Goal: Navigation & Orientation: Understand site structure

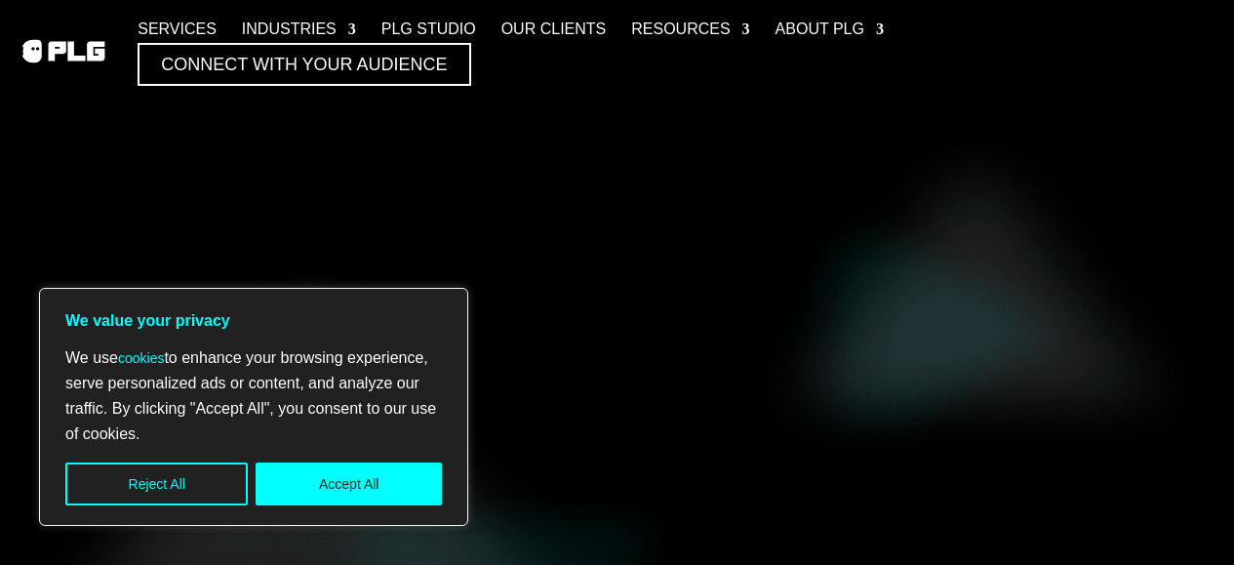
click at [309, 485] on button "Accept All" at bounding box center [349, 484] width 186 height 43
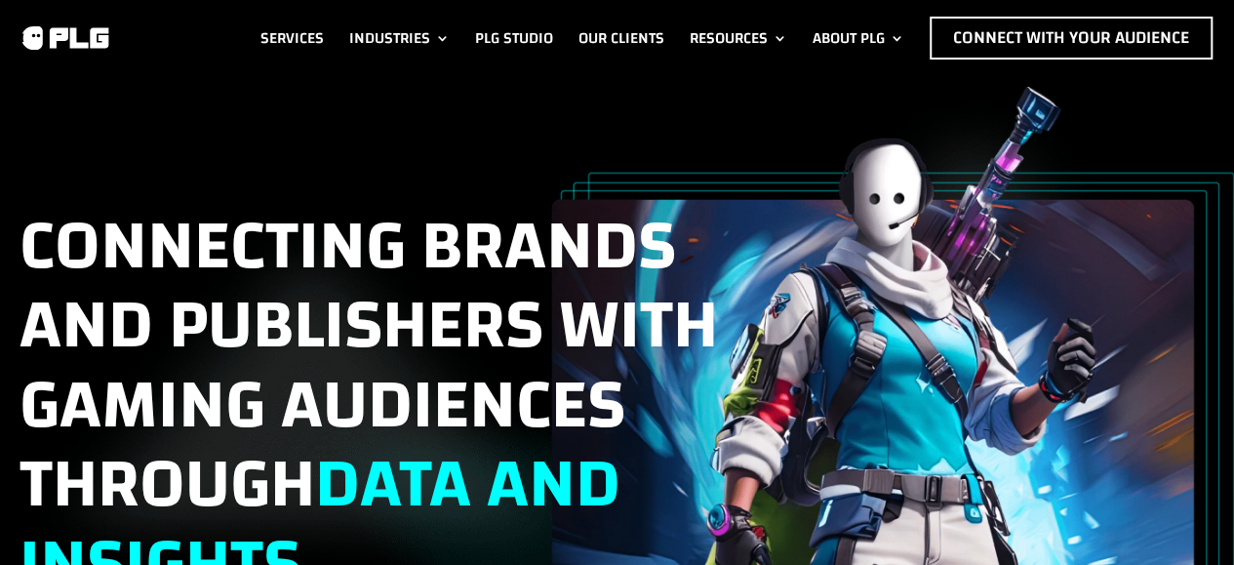
click at [287, 39] on link "Services" at bounding box center [292, 38] width 63 height 43
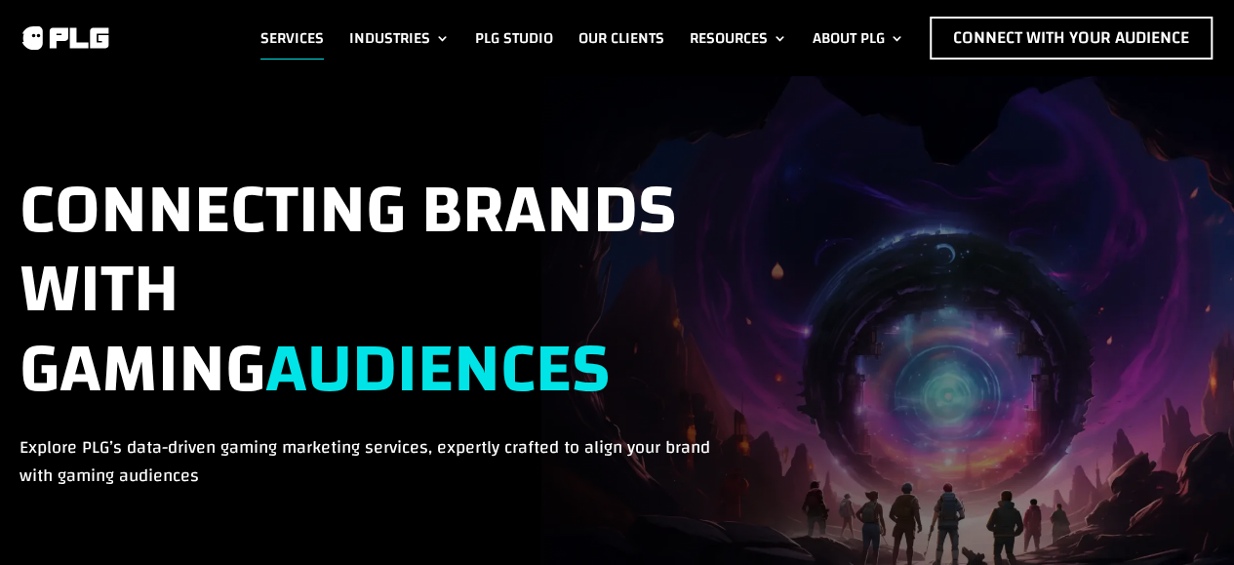
click at [620, 37] on link "Our Clients" at bounding box center [622, 38] width 86 height 43
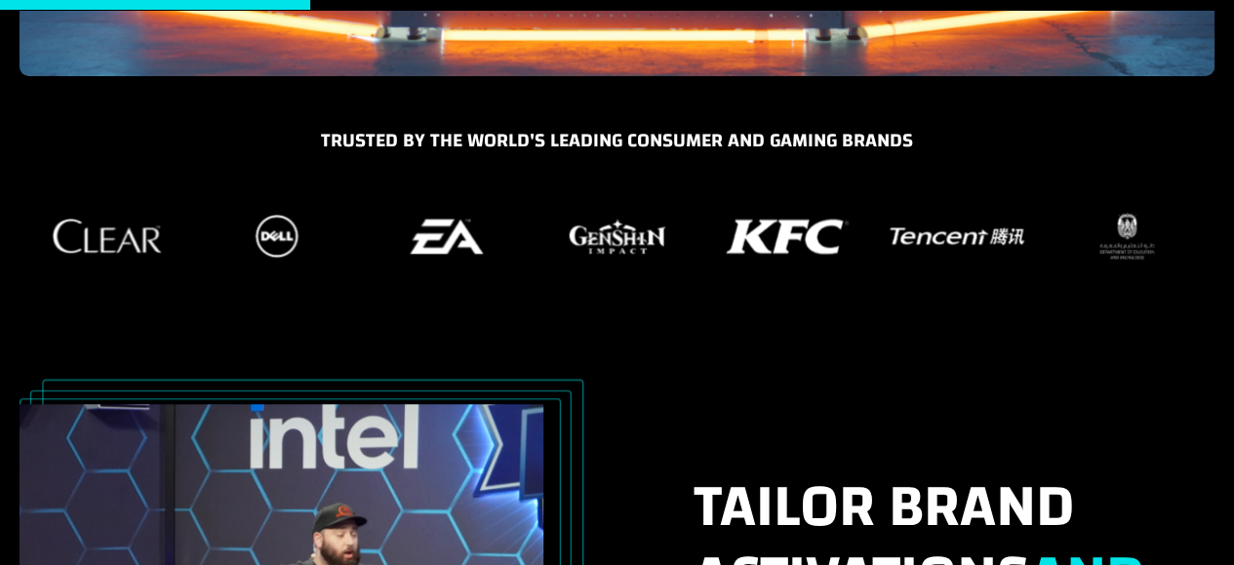
scroll to position [781, 0]
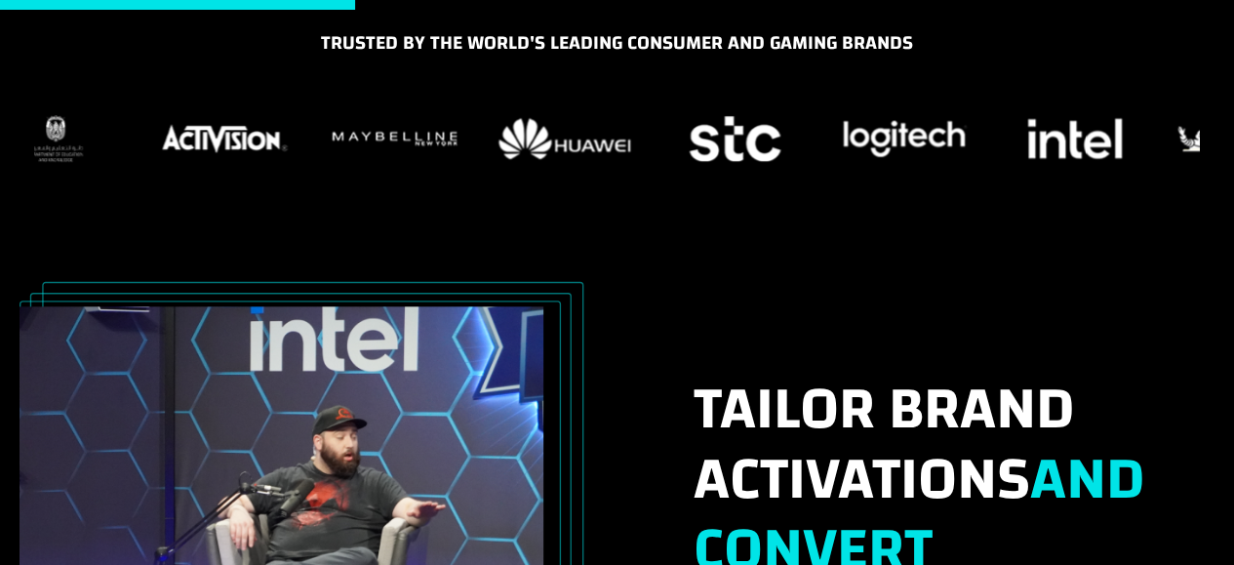
click at [0, 233] on div "Trusted by the world's LEading Consumer and Gaming Brands" at bounding box center [617, 151] width 1234 height 247
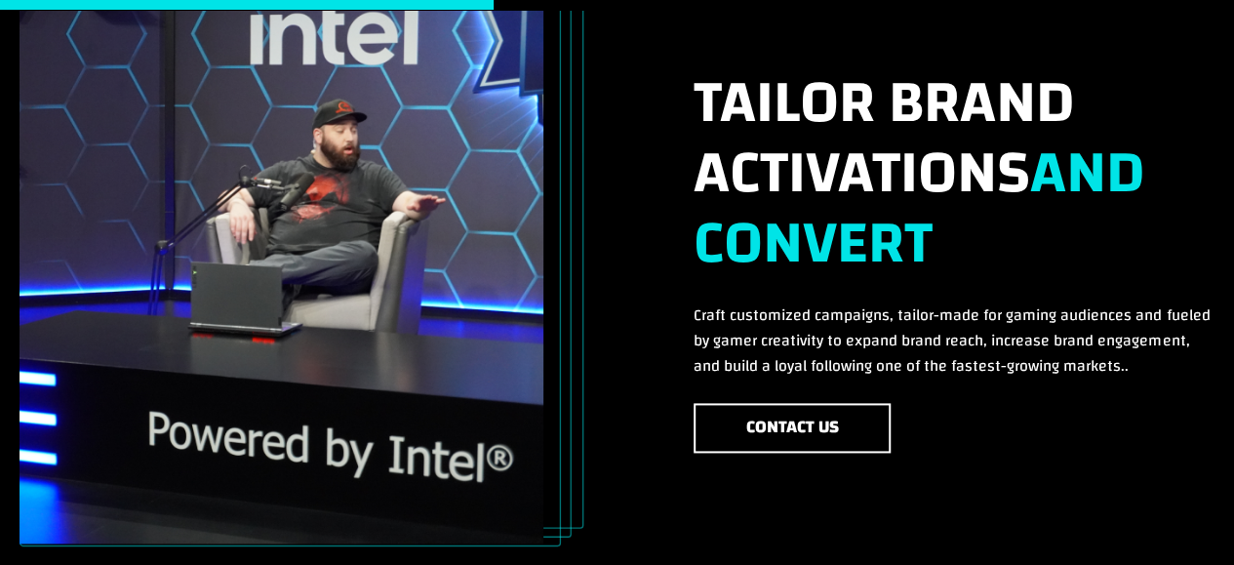
scroll to position [1056, 0]
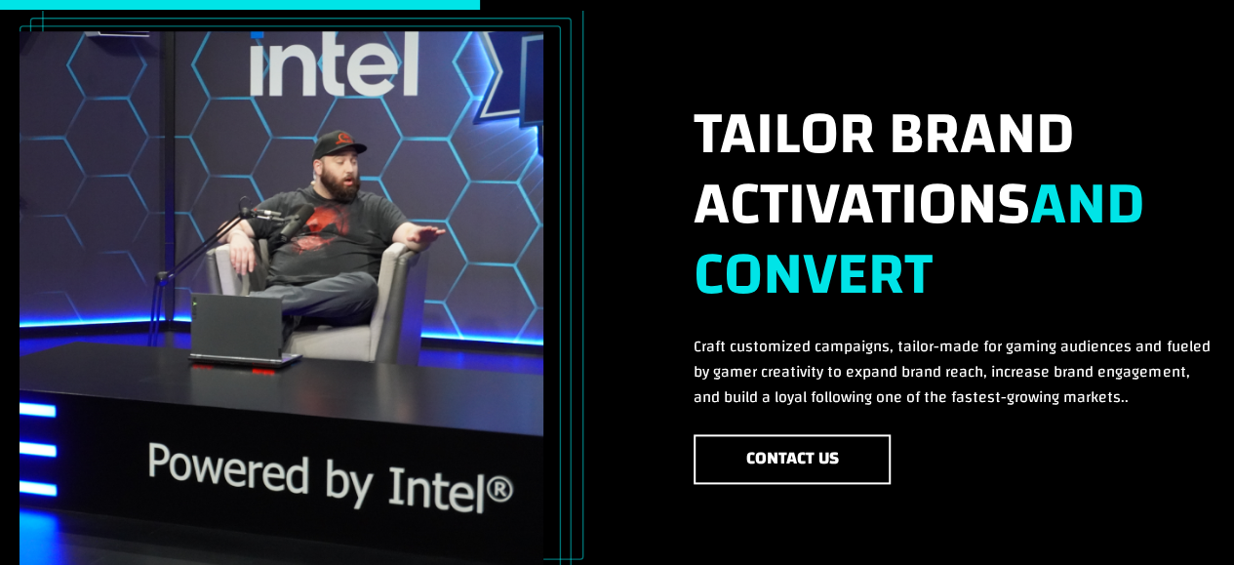
click at [371, 321] on img at bounding box center [282, 303] width 524 height 545
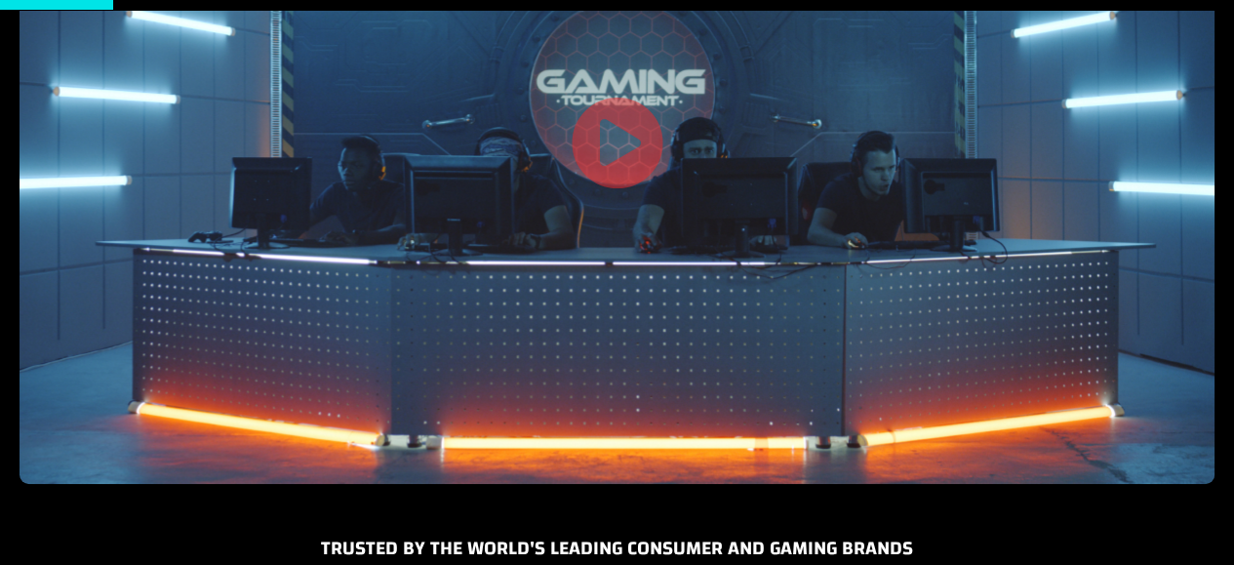
scroll to position [178, 0]
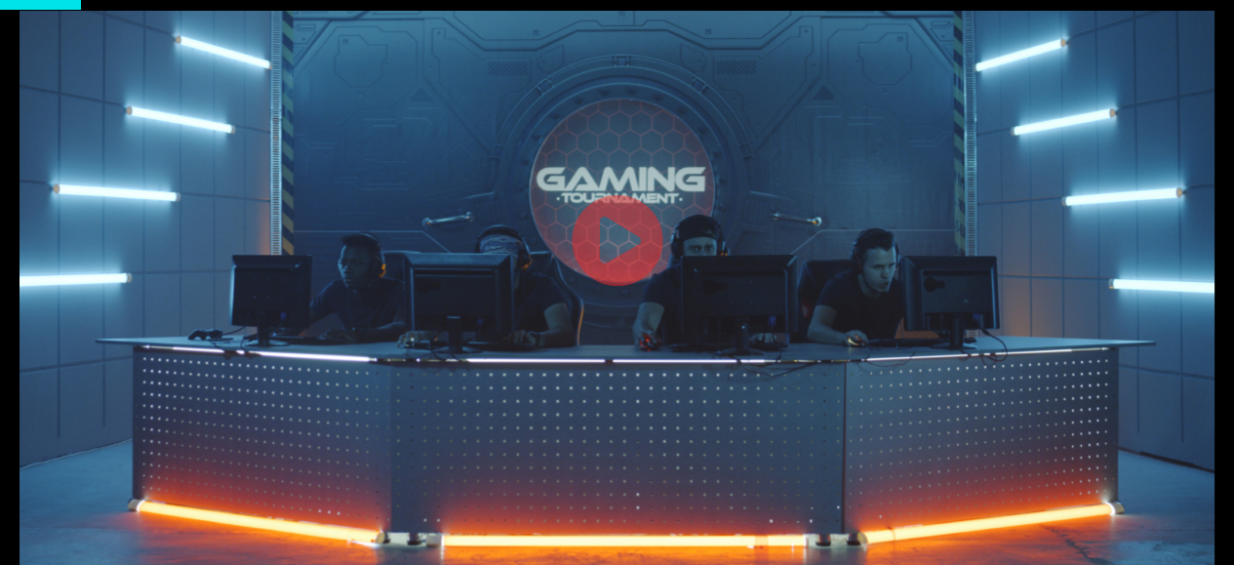
click at [632, 259] on link at bounding box center [618, 243] width 94 height 101
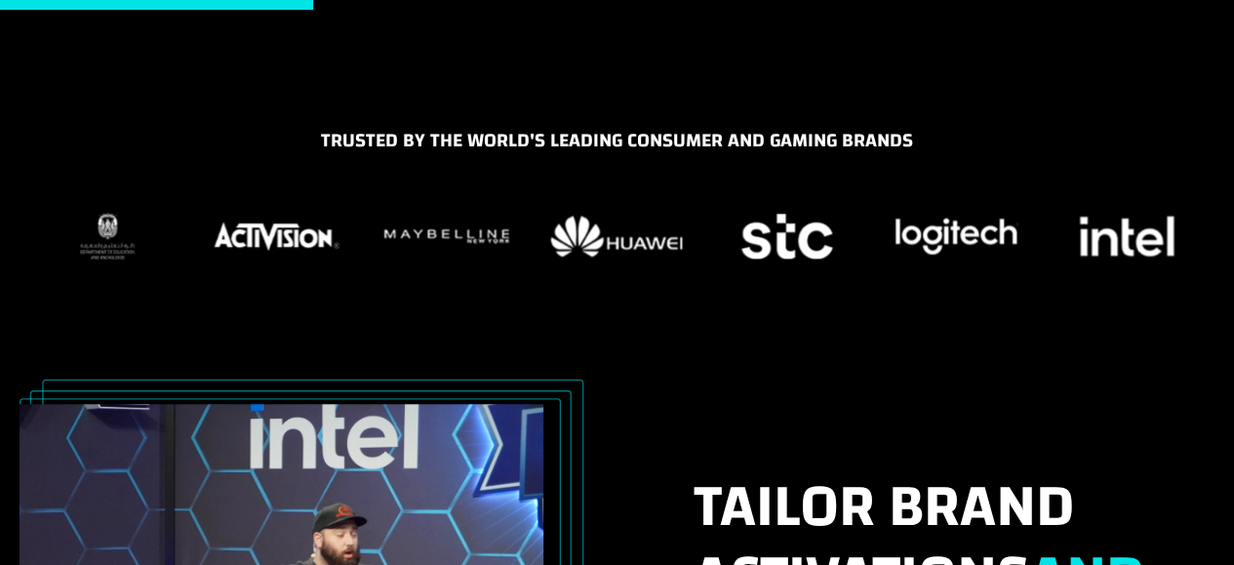
scroll to position [781, 0]
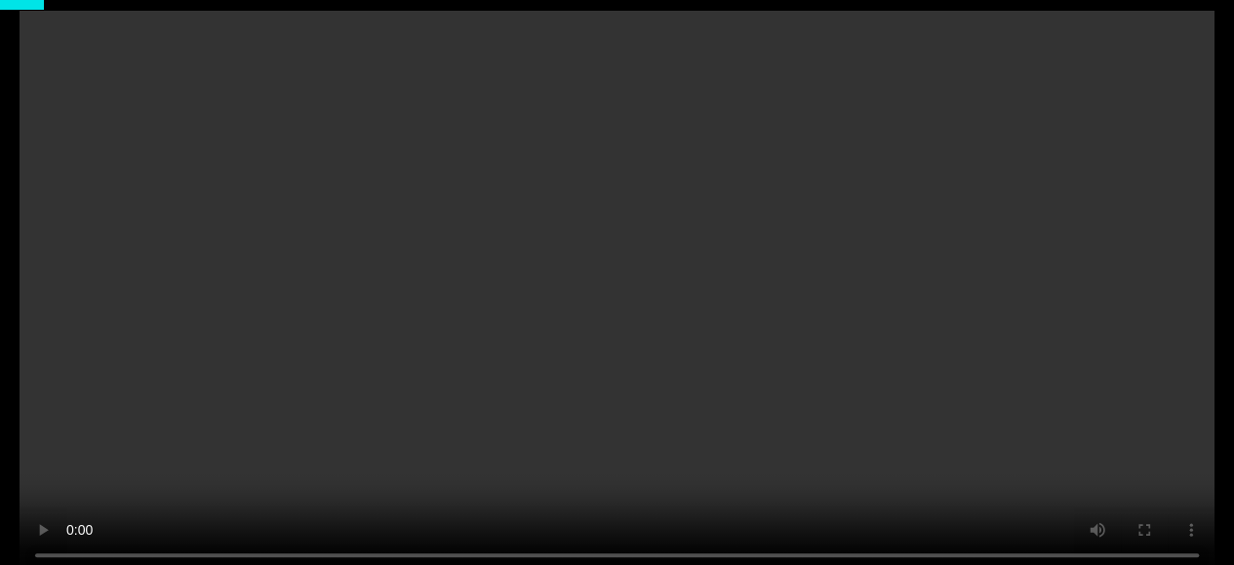
click at [726, 289] on video at bounding box center [617, 278] width 1195 height 598
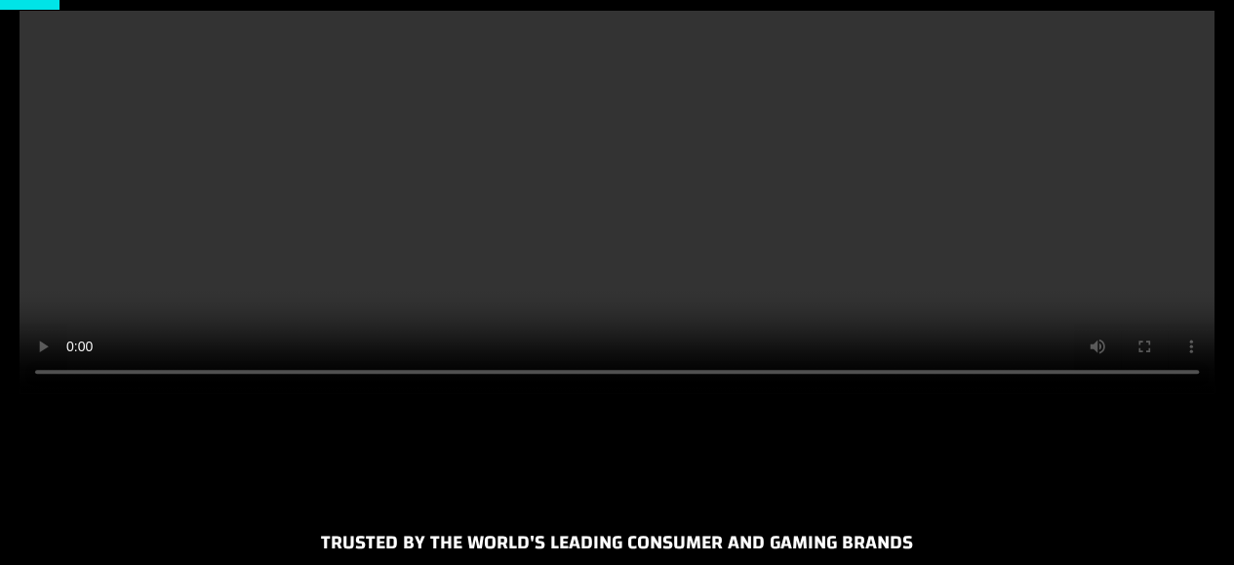
scroll to position [585, 0]
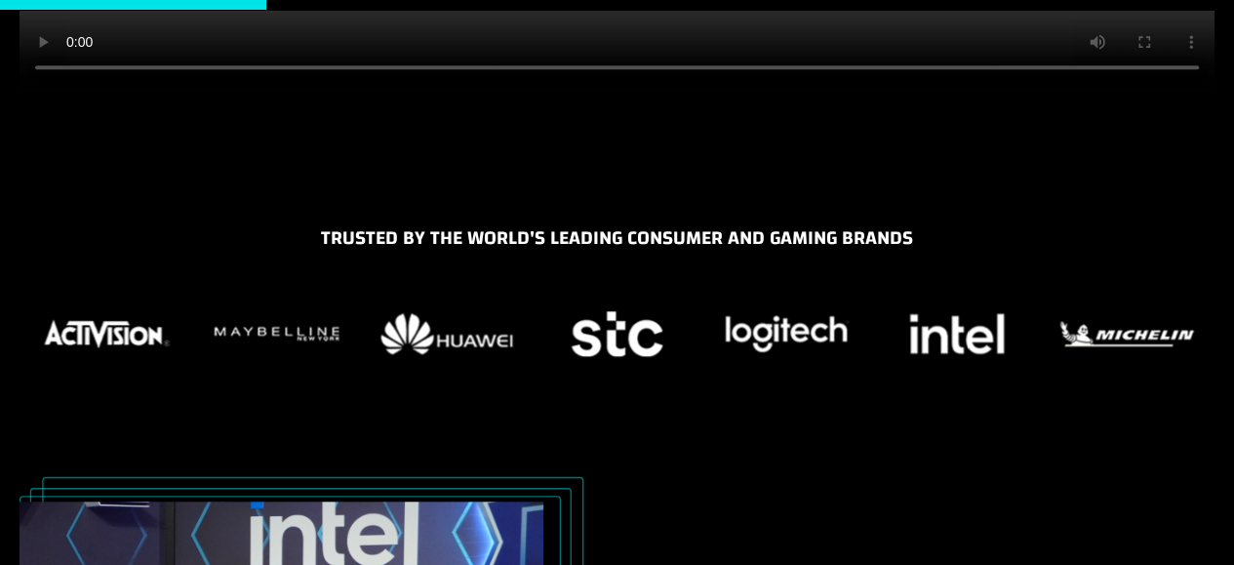
drag, startPoint x: 922, startPoint y: 370, endPoint x: 560, endPoint y: 406, distance: 363.8
click at [562, 415] on div "Trusted by the world's LEading Consumer and Gaming Brands" at bounding box center [617, 322] width 1195 height 198
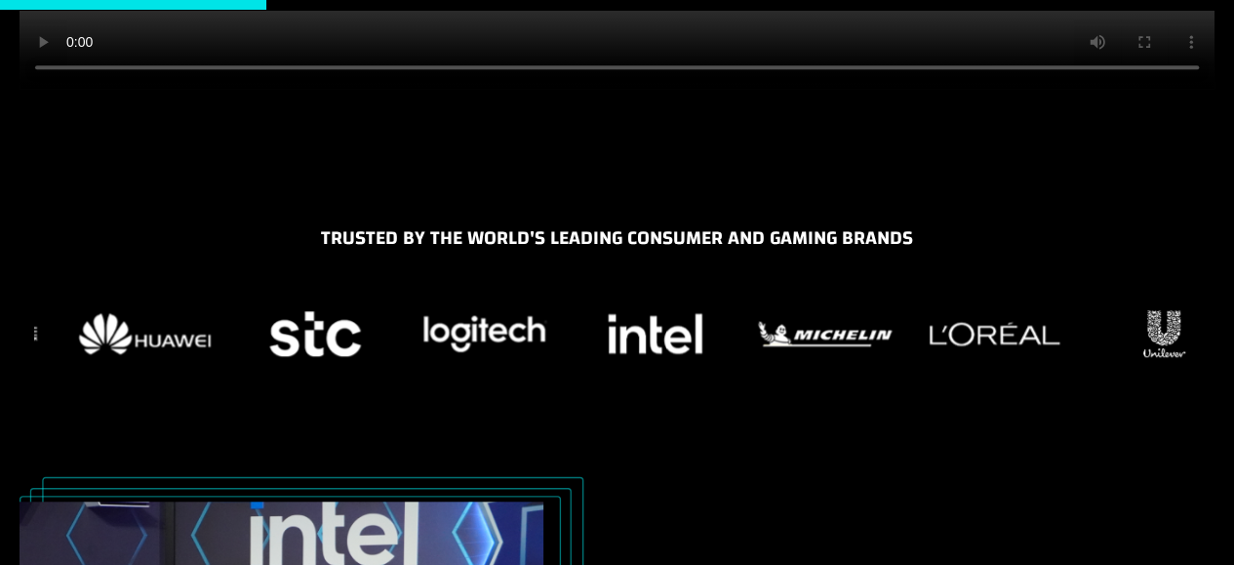
click at [383, 334] on figure "19 / 37" at bounding box center [315, 333] width 146 height 59
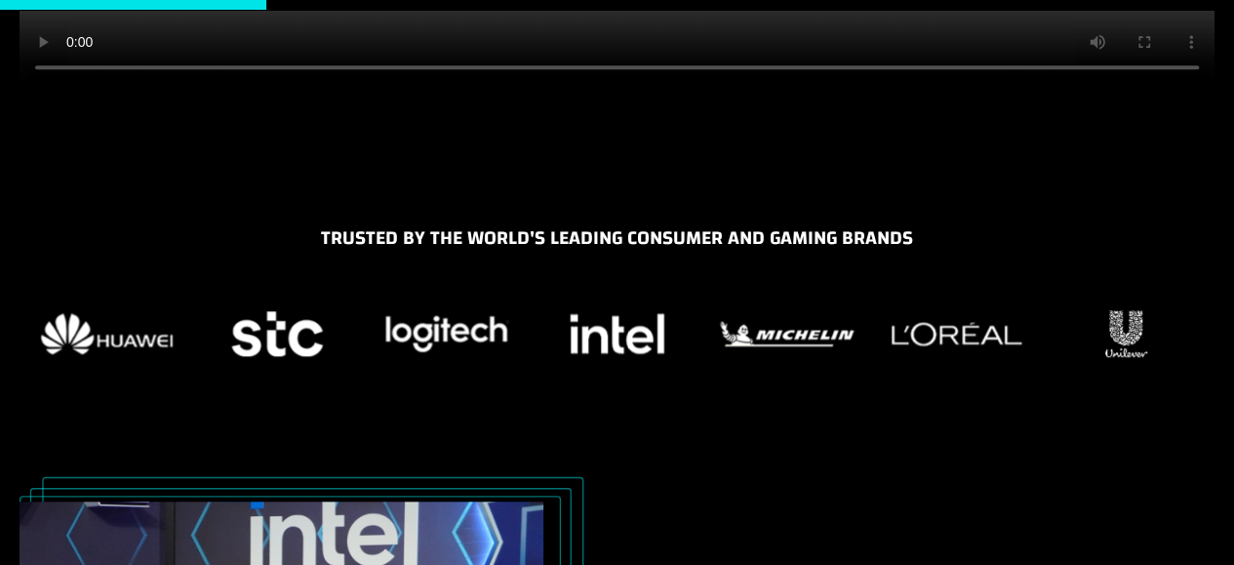
click at [919, 329] on img "23 / 37" at bounding box center [956, 333] width 141 height 34
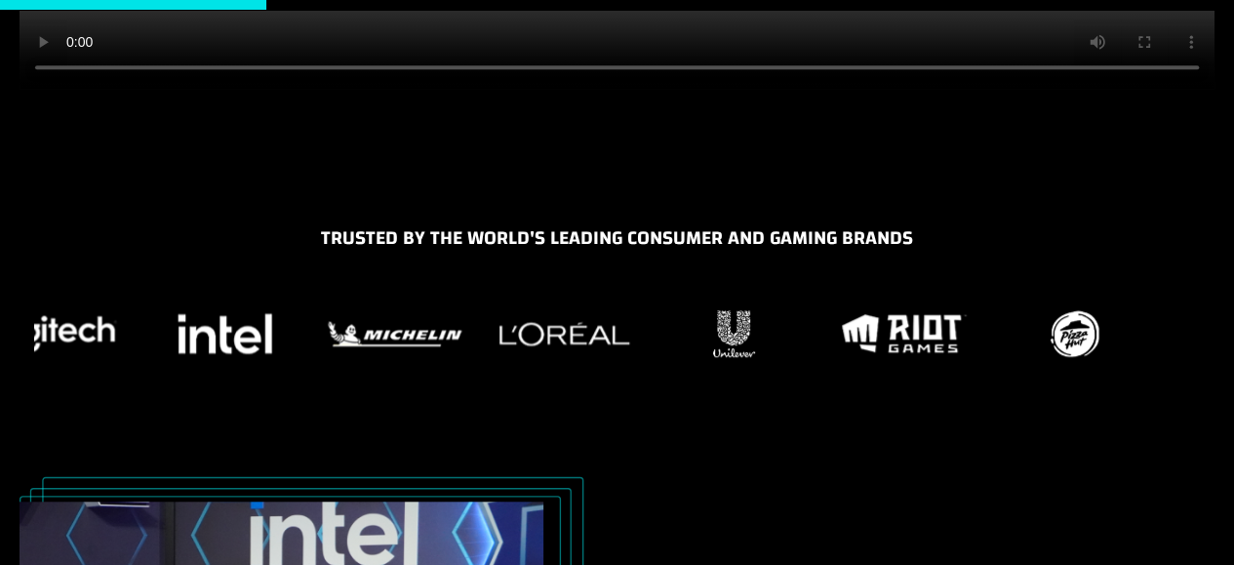
click at [494, 348] on img "23 / 37" at bounding box center [564, 333] width 141 height 34
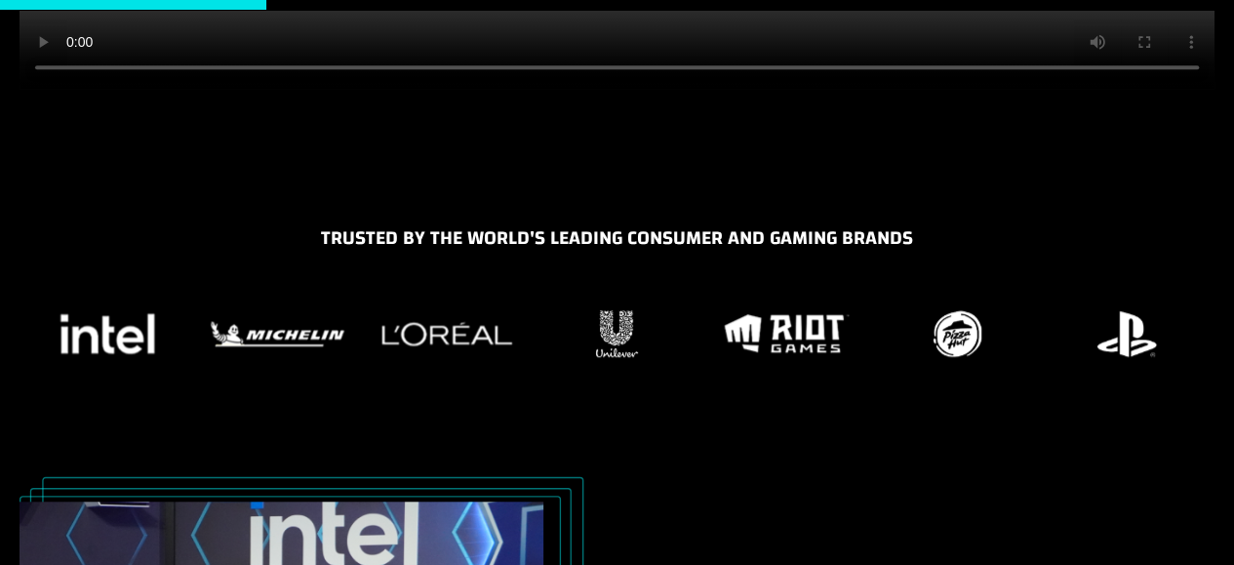
click at [772, 327] on img "25 / 37" at bounding box center [787, 333] width 136 height 49
click at [785, 336] on img "25 / 37" at bounding box center [787, 333] width 136 height 49
click at [630, 343] on img "24 / 37" at bounding box center [617, 333] width 53 height 57
click at [523, 356] on div at bounding box center [617, 333] width 1166 height 59
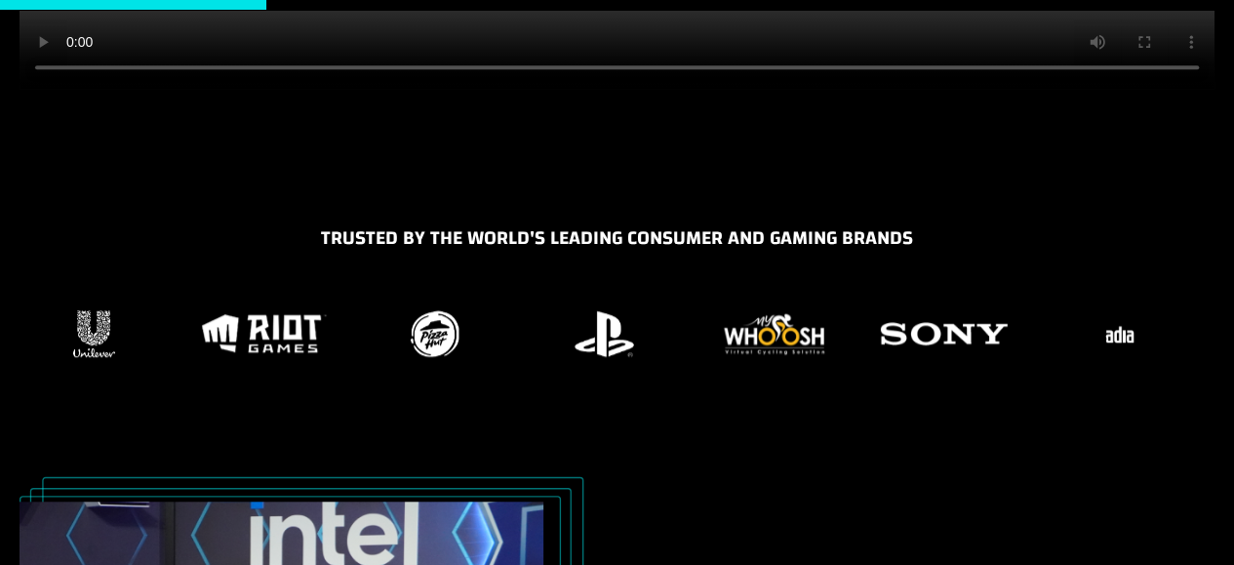
click at [708, 365] on div "Trusted by the world's LEading Consumer and Gaming Brands" at bounding box center [617, 322] width 1195 height 198
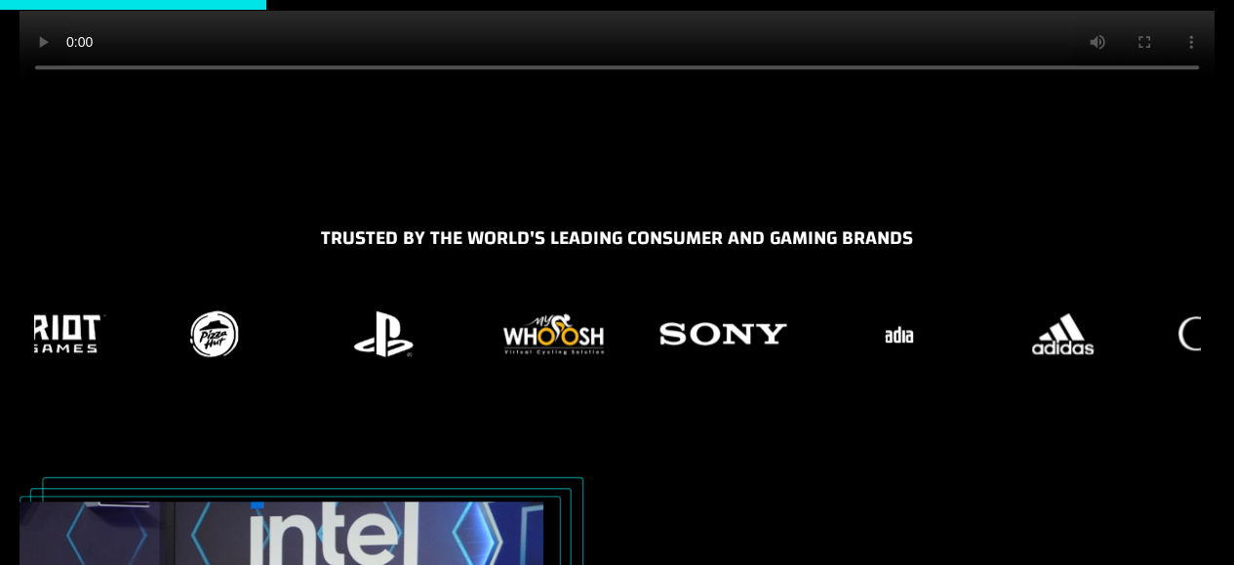
click at [626, 354] on div at bounding box center [617, 333] width 1166 height 59
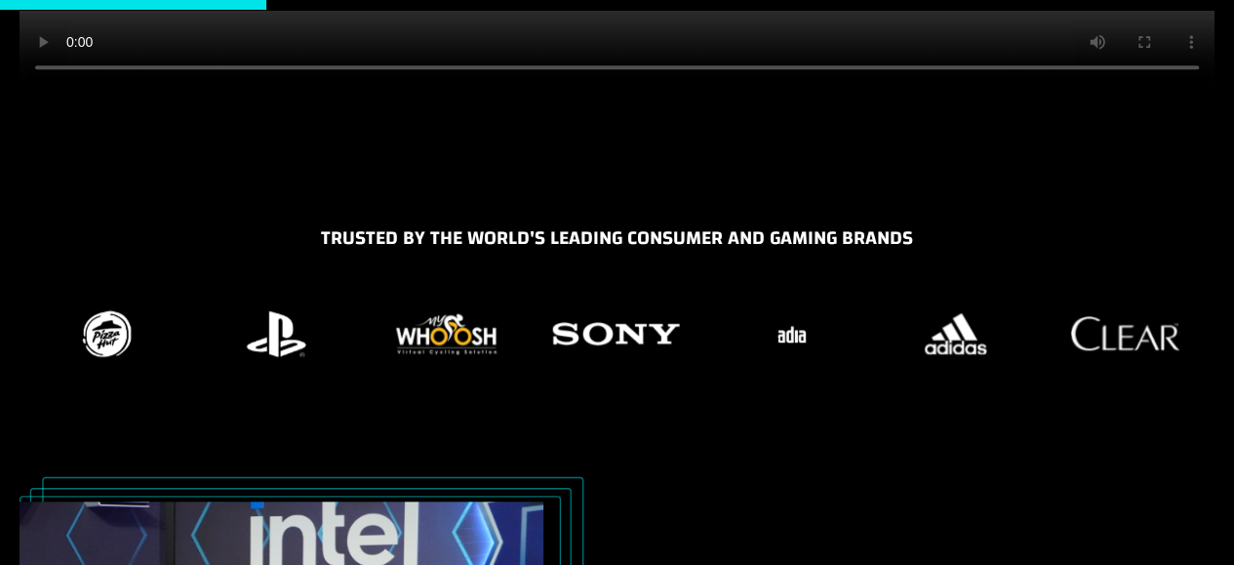
click at [601, 350] on img "29 / 37" at bounding box center [616, 333] width 144 height 54
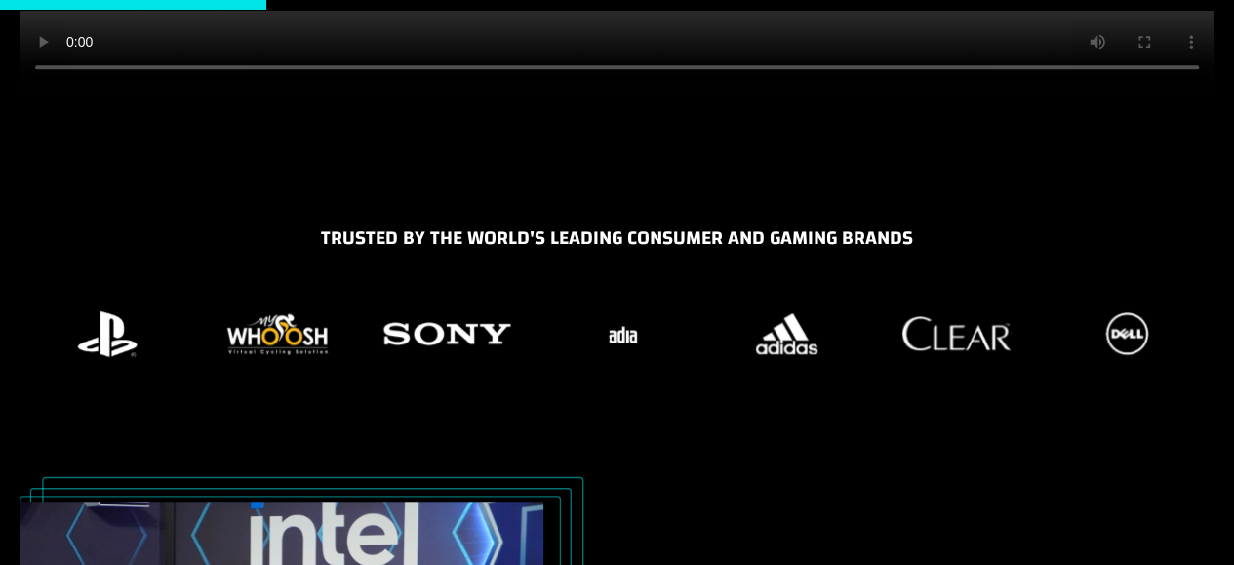
click at [636, 348] on figure "30 / 37" at bounding box center [617, 333] width 146 height 59
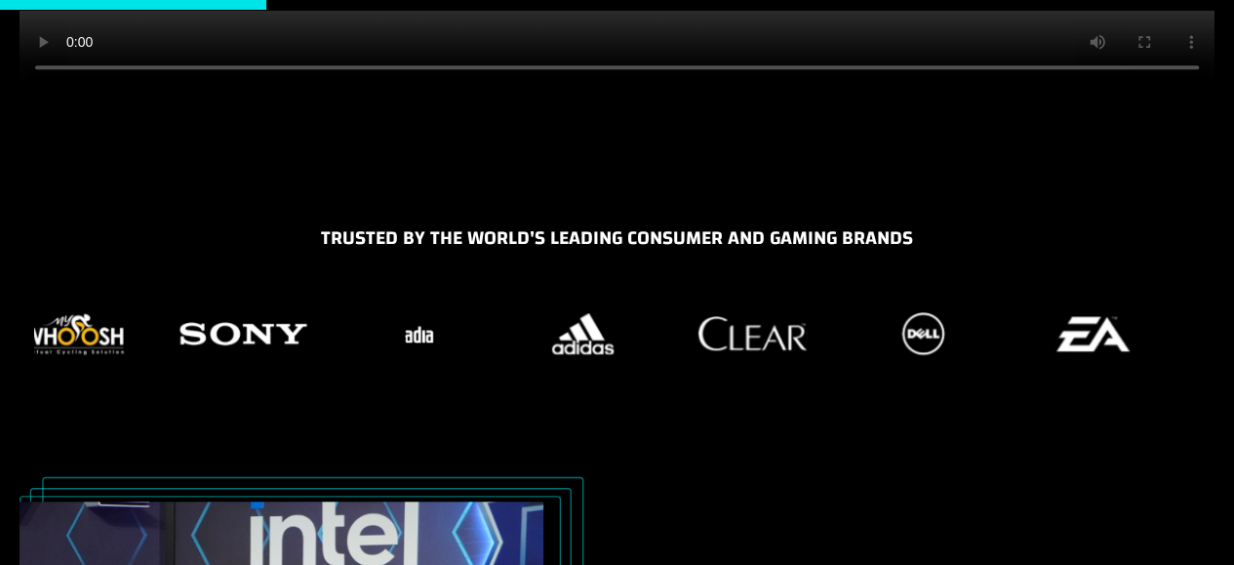
click at [642, 343] on figure "31 / 37" at bounding box center [583, 333] width 146 height 59
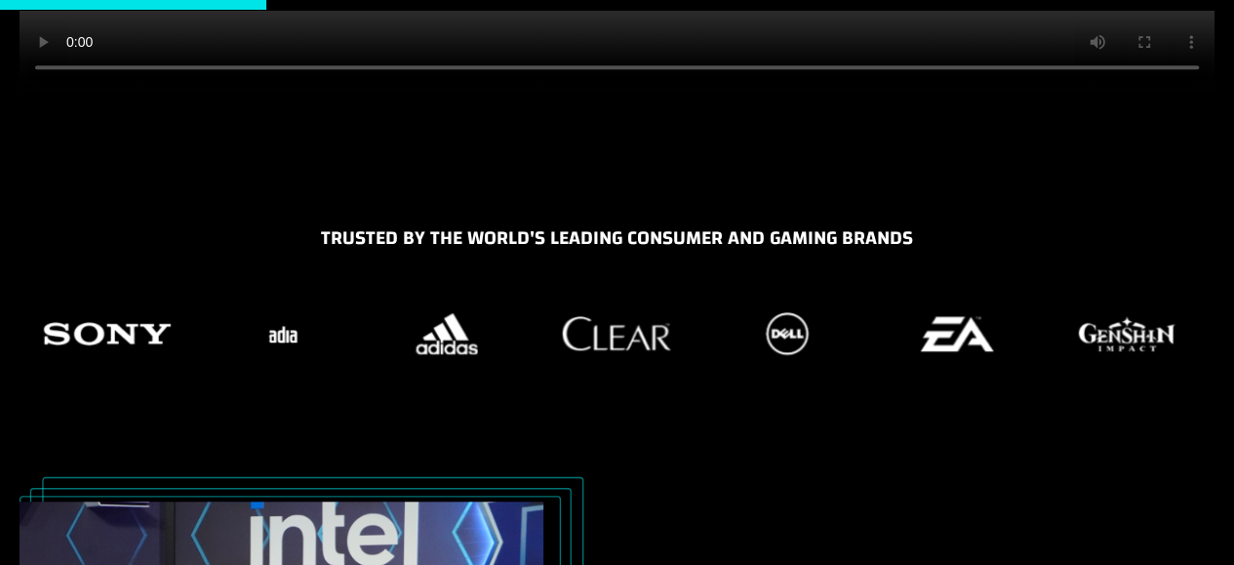
click at [661, 351] on figure "32 / 37" at bounding box center [617, 333] width 146 height 59
click at [599, 356] on div at bounding box center [617, 333] width 1166 height 59
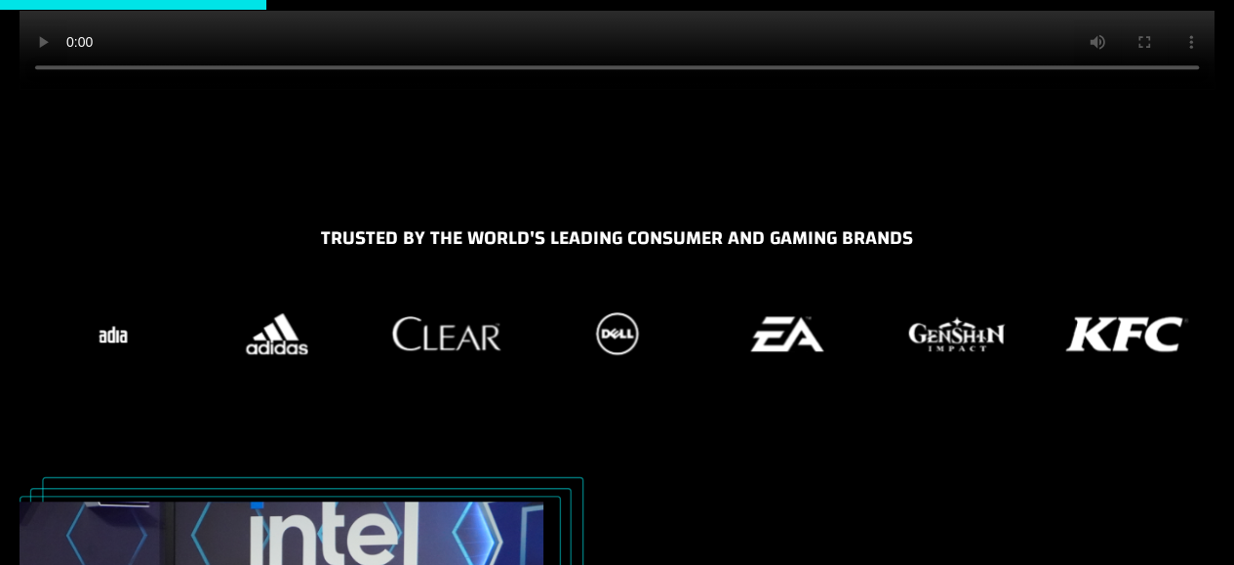
click at [588, 335] on div at bounding box center [617, 333] width 1166 height 59
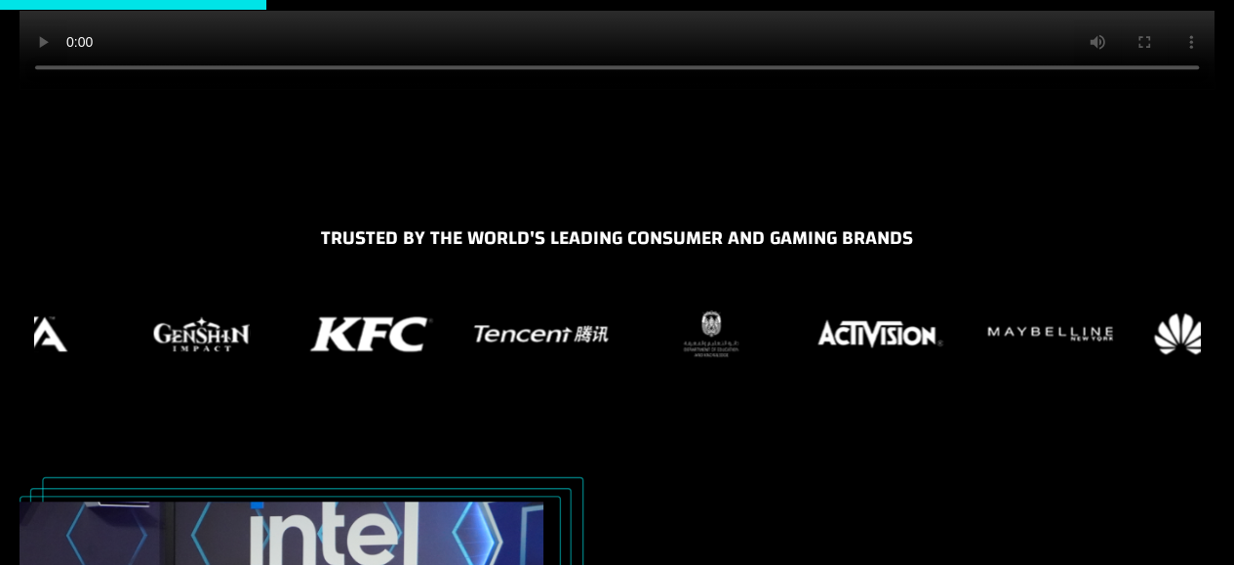
click at [201, 442] on div "Trusted by the world's LEading Consumer and Gaming Brands" at bounding box center [617, 346] width 1234 height 247
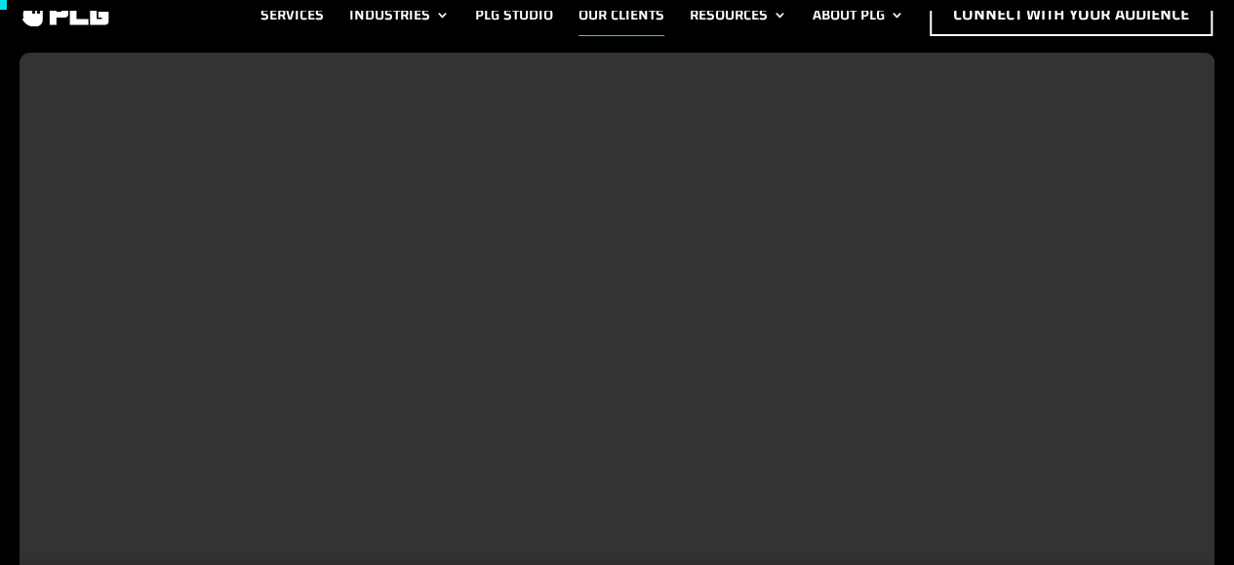
scroll to position [0, 0]
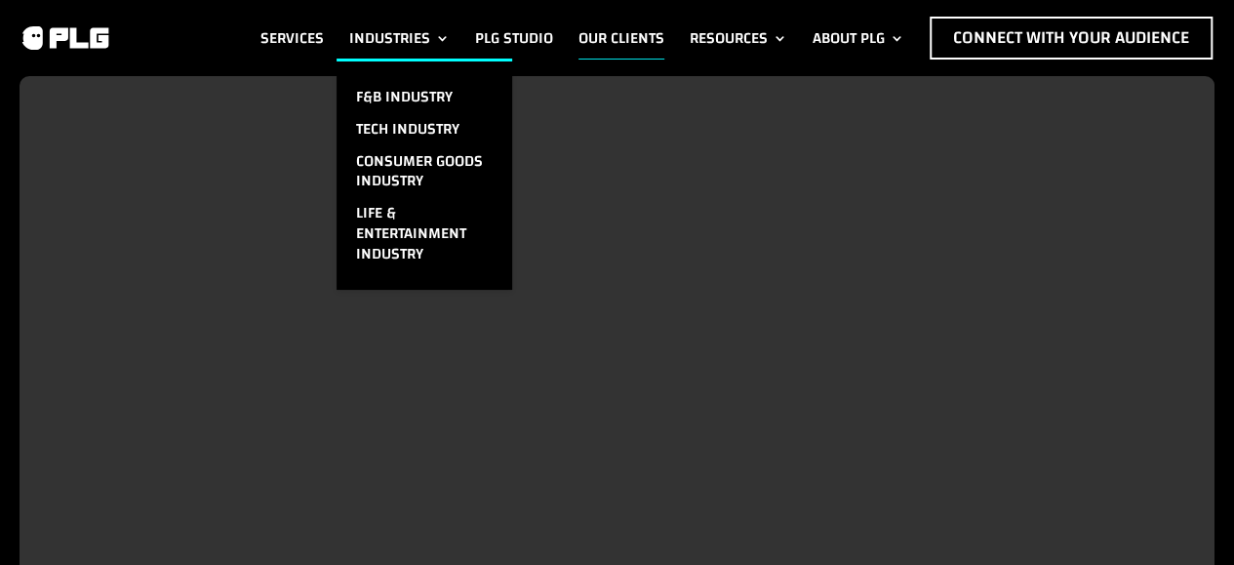
click at [383, 37] on link "Industries" at bounding box center [399, 38] width 101 height 43
click at [377, 40] on link "Industries" at bounding box center [399, 38] width 101 height 43
click at [406, 32] on link "Industries" at bounding box center [399, 38] width 101 height 43
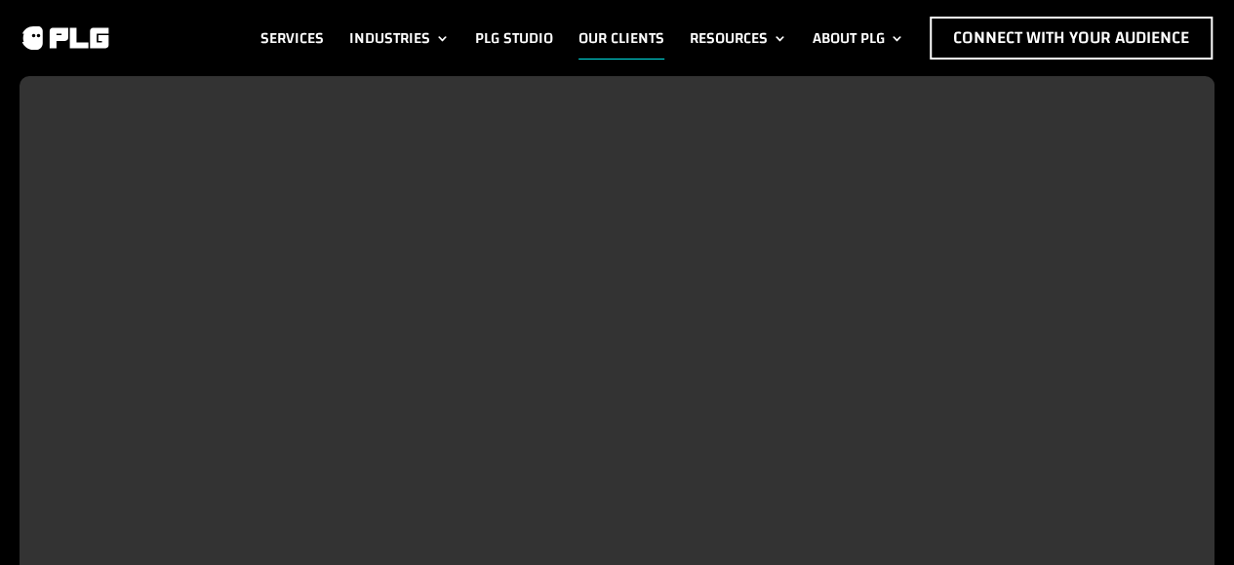
click at [271, 24] on link "Services" at bounding box center [292, 38] width 63 height 43
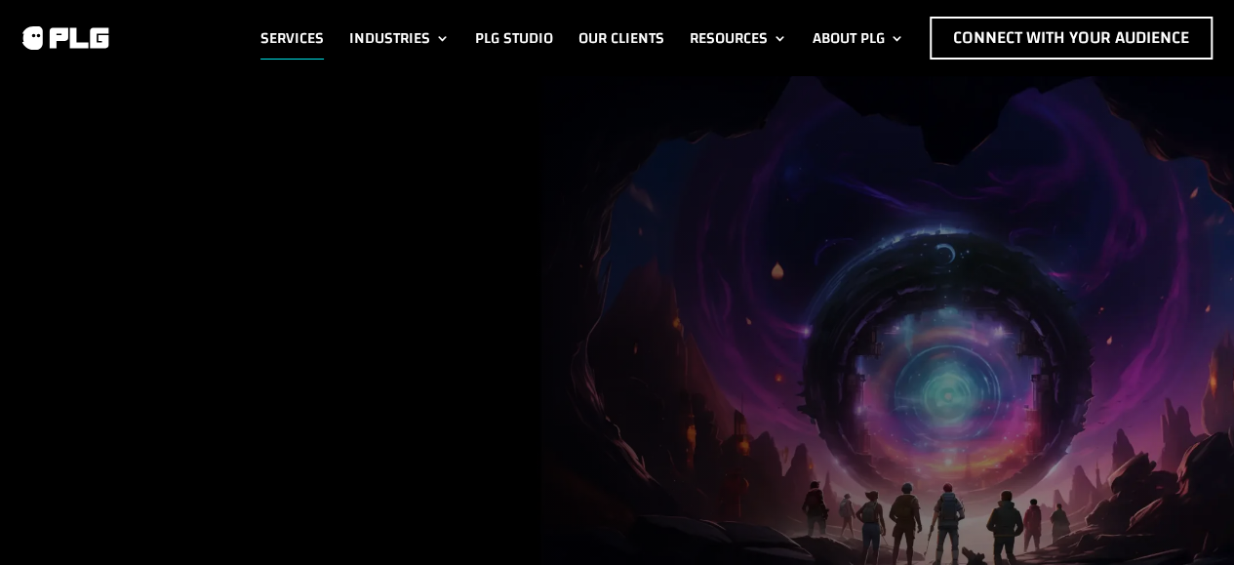
click at [408, 30] on link "Industries" at bounding box center [399, 38] width 101 height 43
click at [443, 38] on link "Industries" at bounding box center [399, 38] width 101 height 43
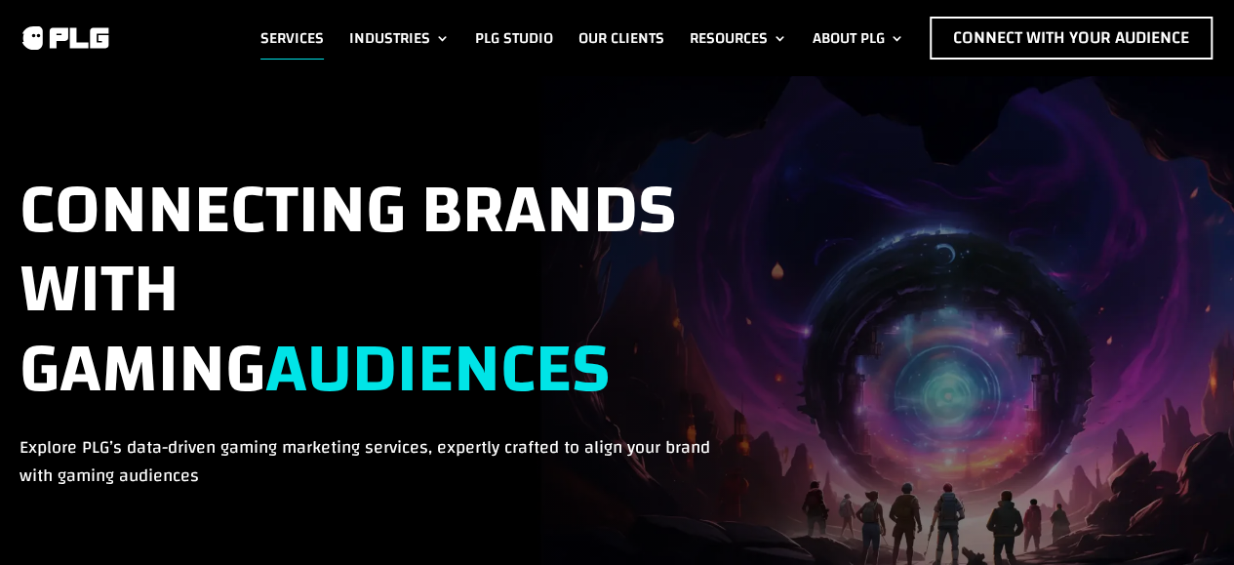
click at [398, 24] on link "Industries" at bounding box center [399, 38] width 101 height 43
click at [541, 28] on link "PLG Studio" at bounding box center [514, 38] width 78 height 43
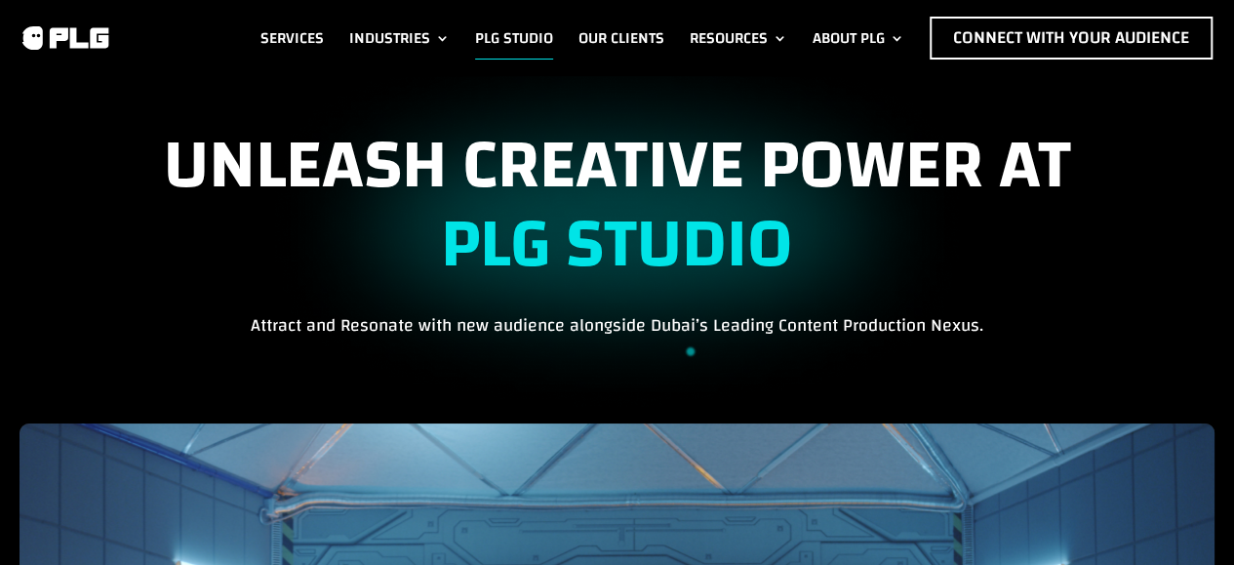
click at [618, 51] on link "Our Clients" at bounding box center [622, 38] width 86 height 43
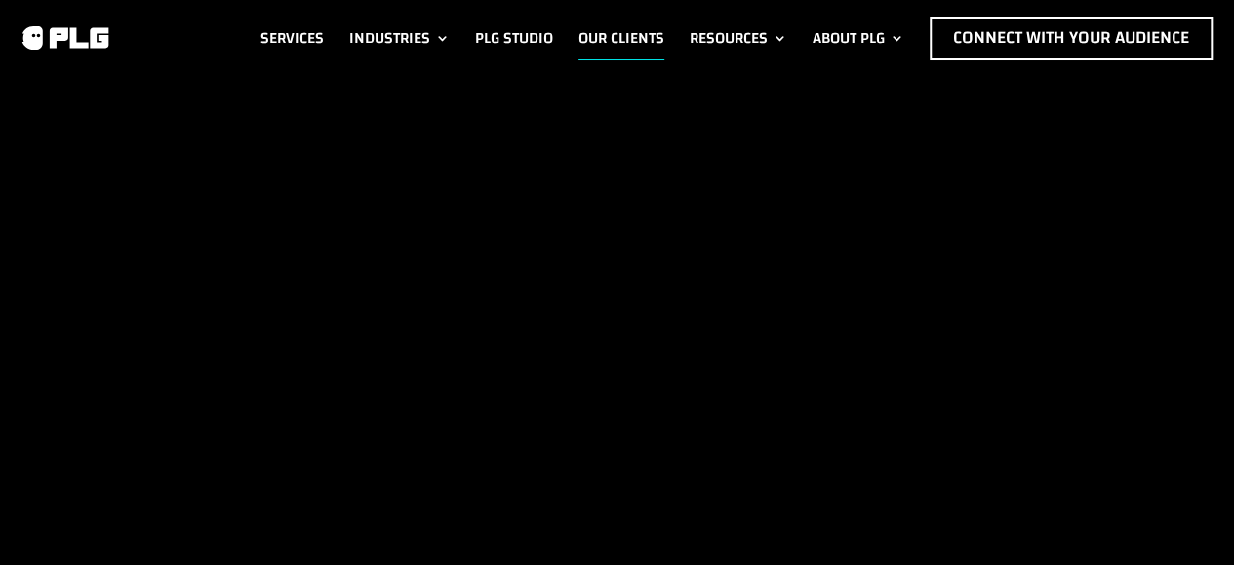
click at [715, 40] on link "Resources" at bounding box center [739, 38] width 98 height 43
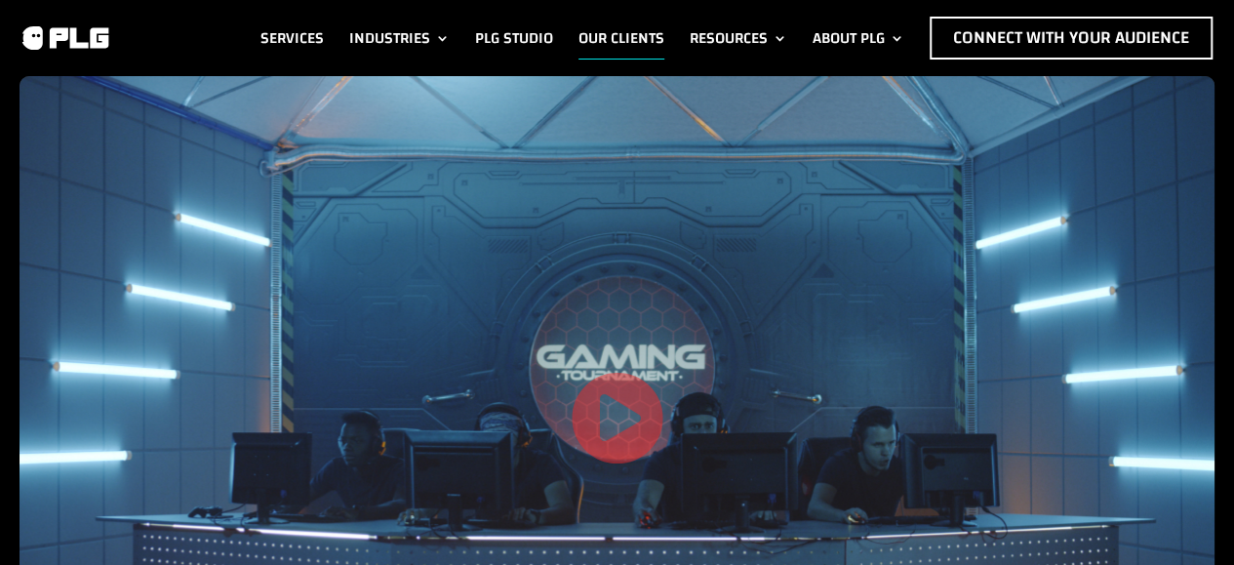
click at [842, 47] on link "About PLG" at bounding box center [859, 38] width 92 height 43
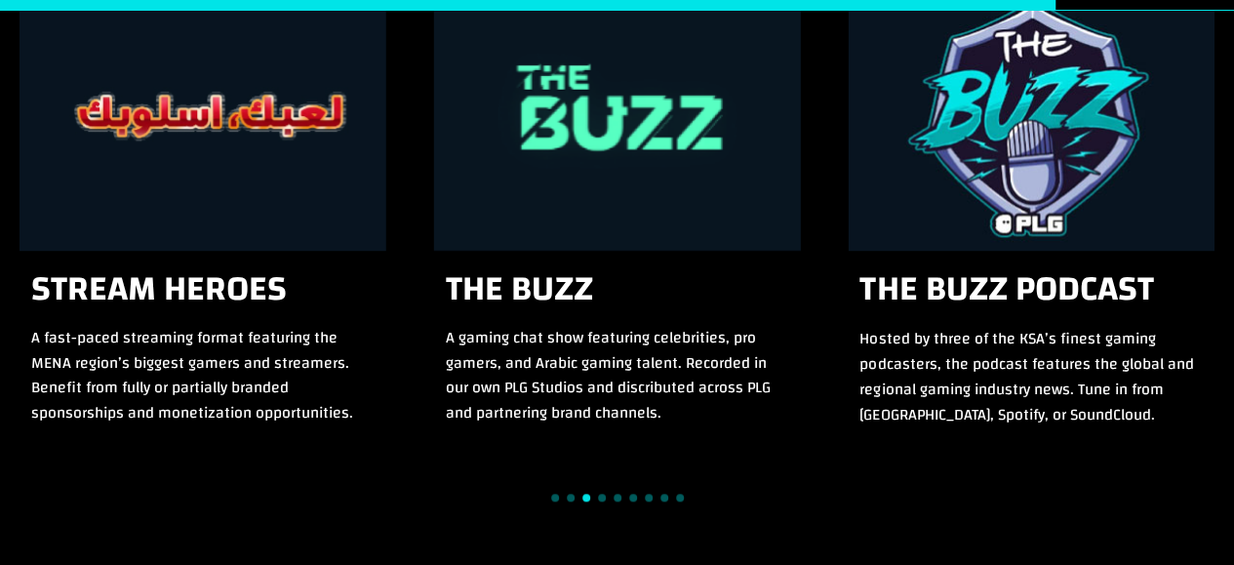
scroll to position [4196, 0]
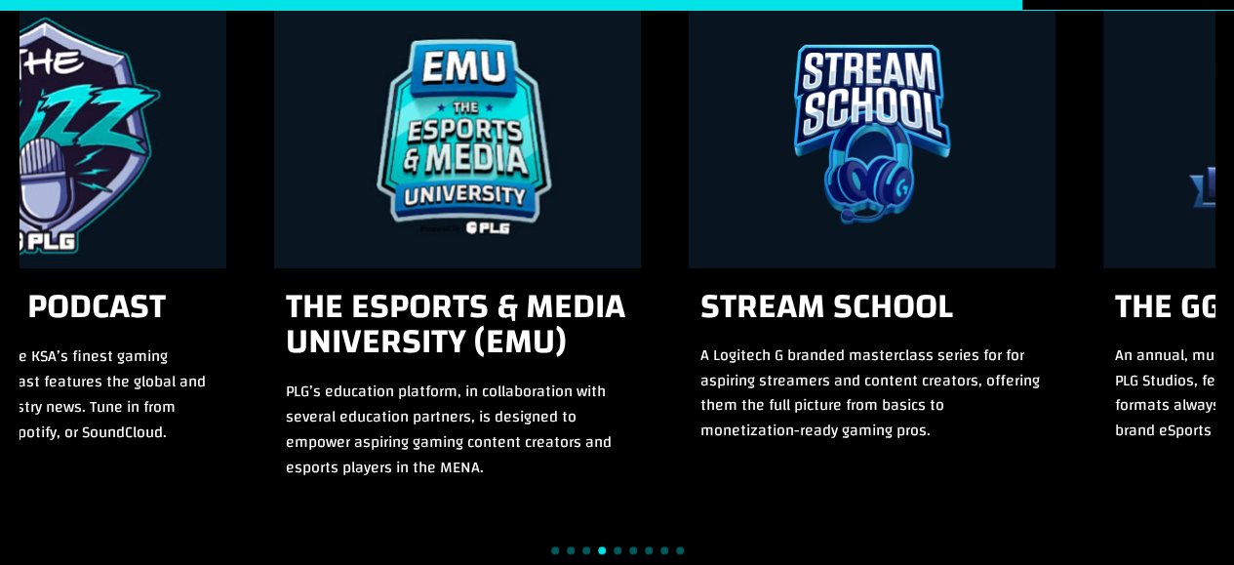
click at [160, 263] on div "8 / 15" at bounding box center [43, 131] width 367 height 273
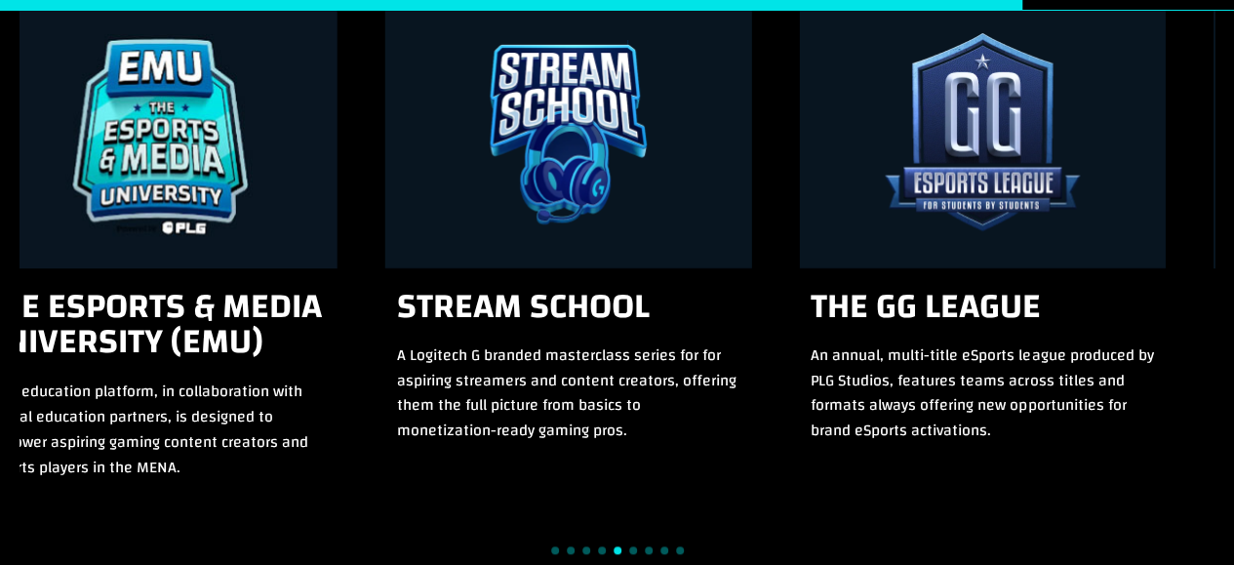
click at [191, 280] on div "The eSports & Media University (EMU) PLG’s education platform, in collaboration…" at bounding box center [154, 247] width 367 height 505
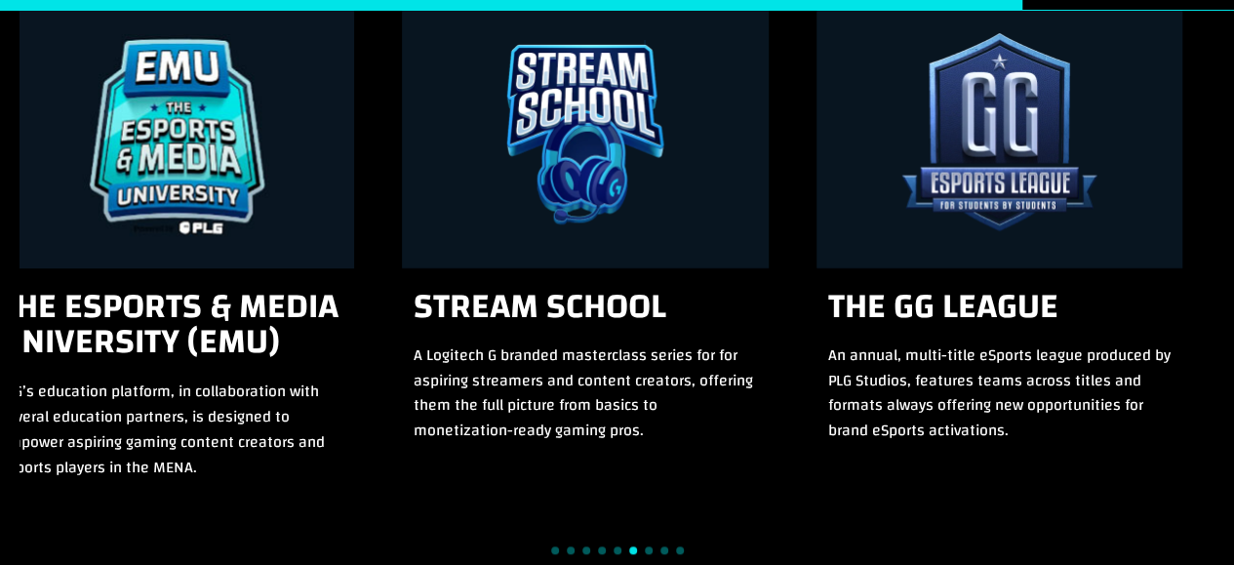
click at [437, 296] on div "Stream School A Logitech G branded masterclass series for for aspiring streamer…" at bounding box center [585, 229] width 367 height 468
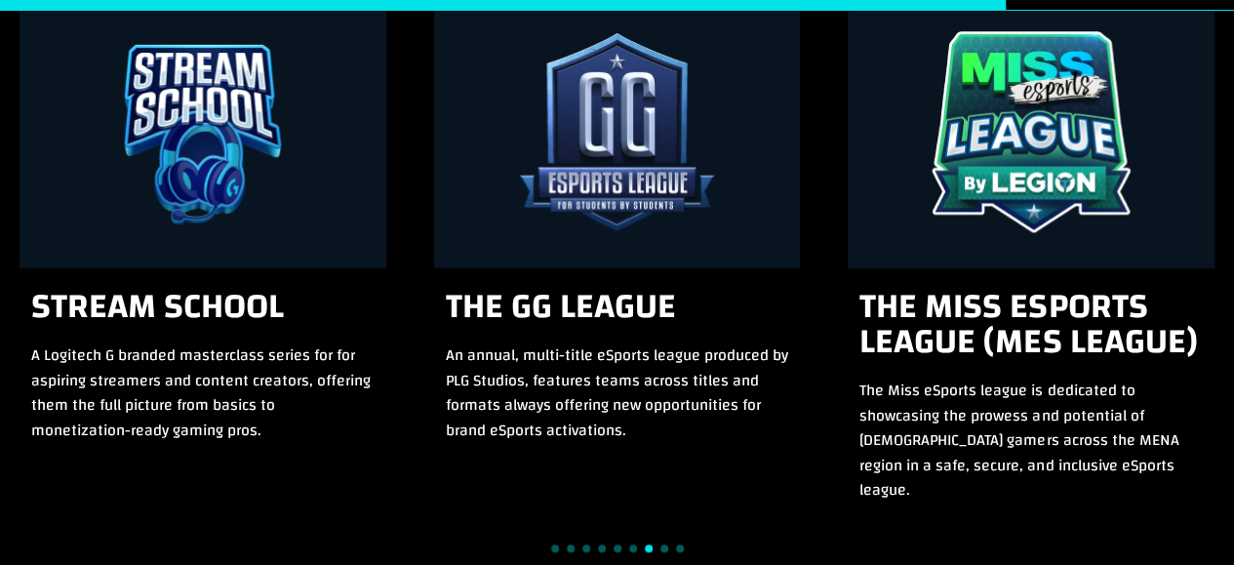
scroll to position [4098, 0]
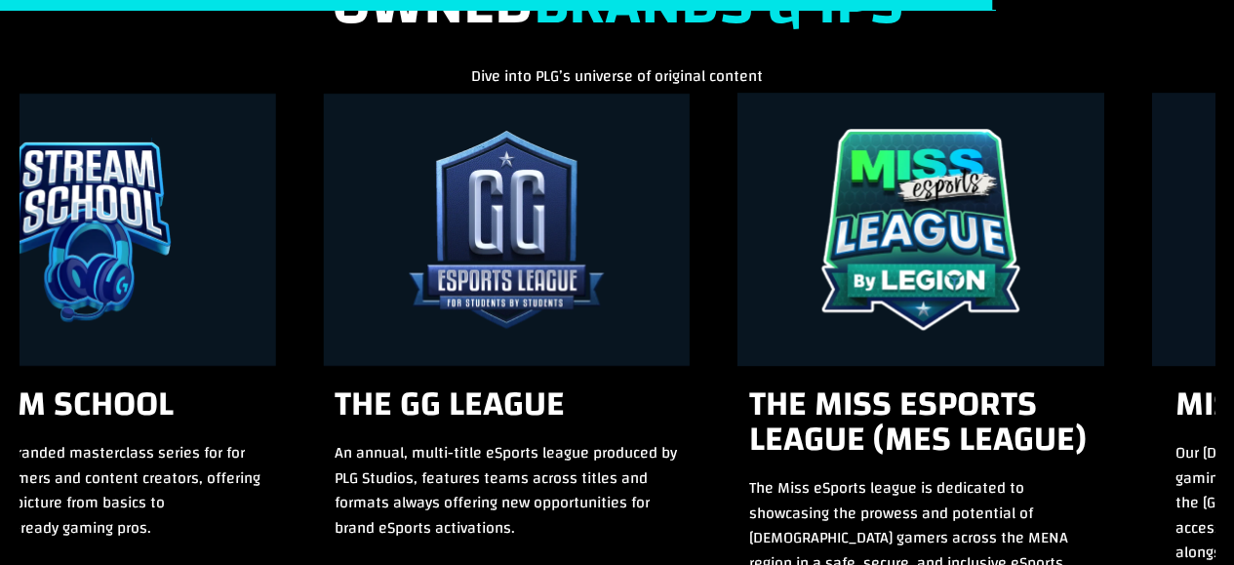
click at [323, 317] on div "11 / 15" at bounding box center [506, 229] width 367 height 273
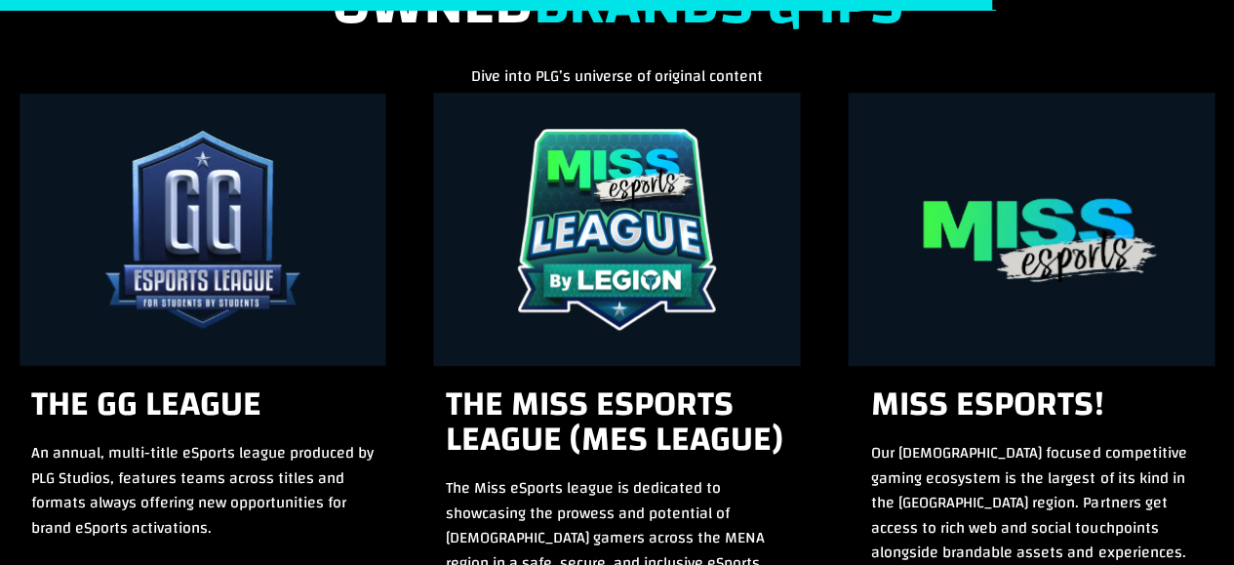
click at [449, 362] on div "12 / 15" at bounding box center [617, 229] width 367 height 273
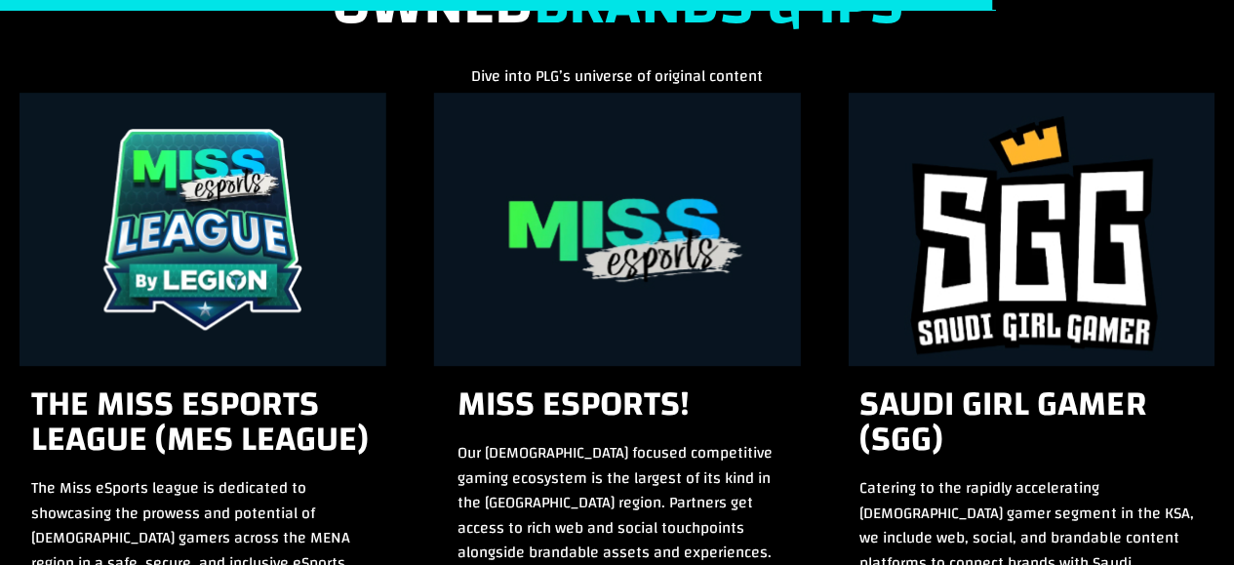
click at [434, 405] on div "Miss eSports! Our female focused competitive gaming ecosystem is the largest of…" at bounding box center [617, 340] width 367 height 494
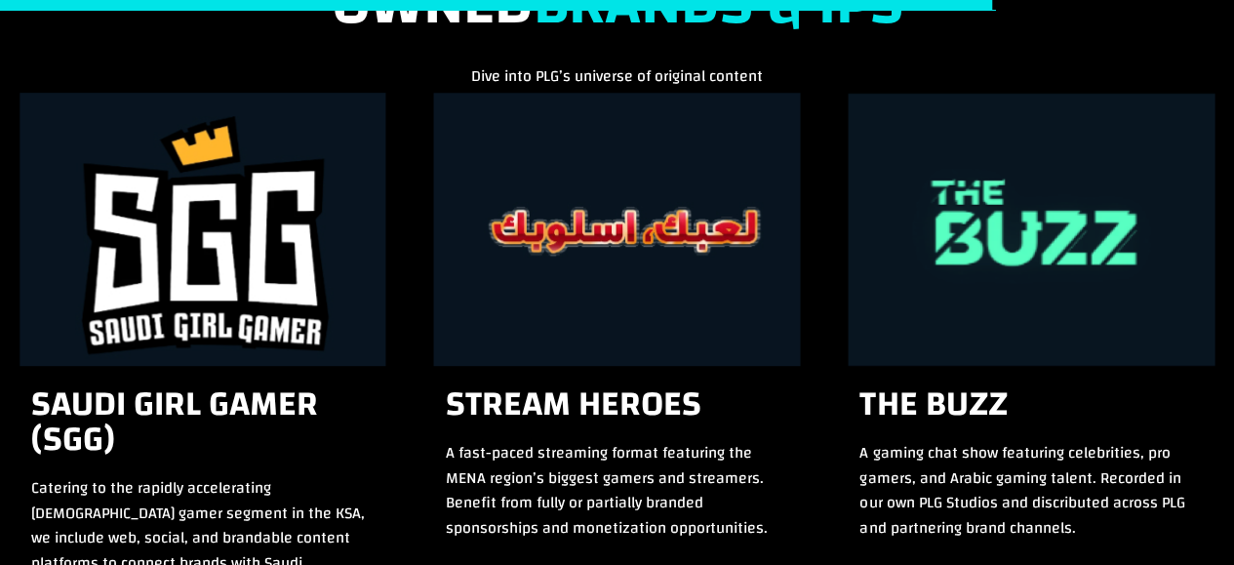
click at [386, 329] on div "5 / 15" at bounding box center [203, 229] width 367 height 273
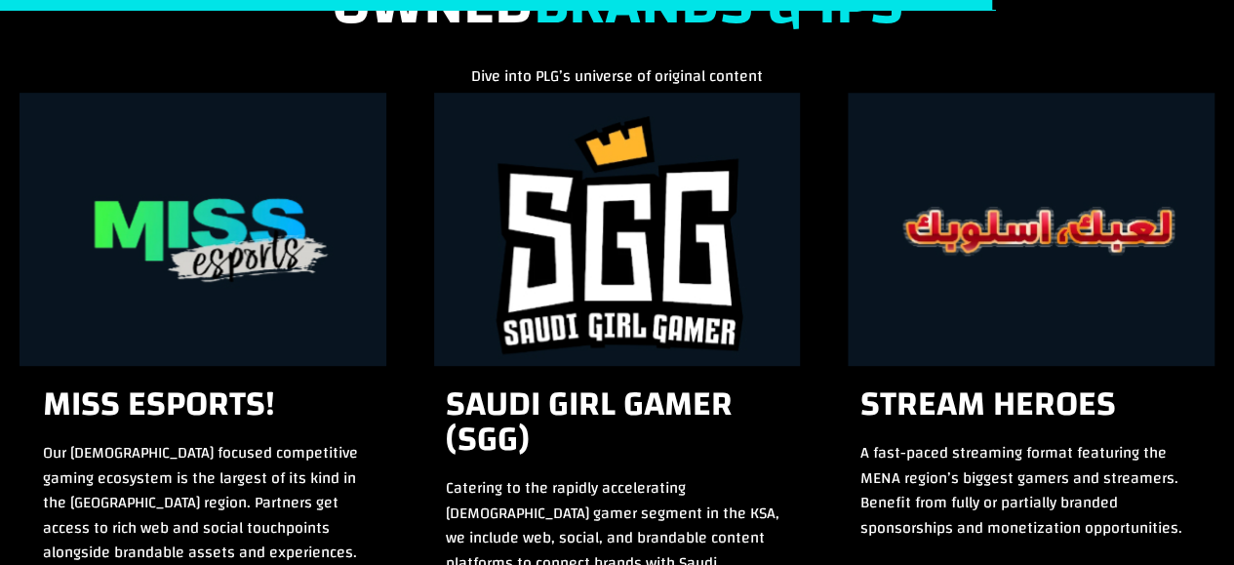
click at [801, 319] on div "5 / 15" at bounding box center [617, 229] width 367 height 273
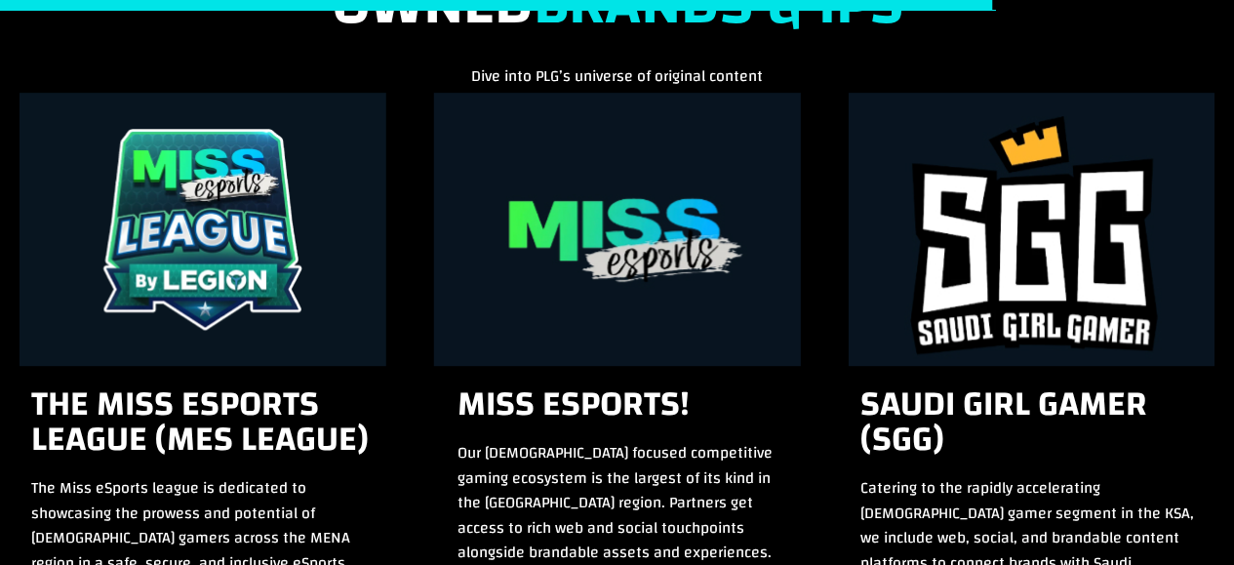
click at [686, 286] on div "4 / 15" at bounding box center [617, 229] width 367 height 273
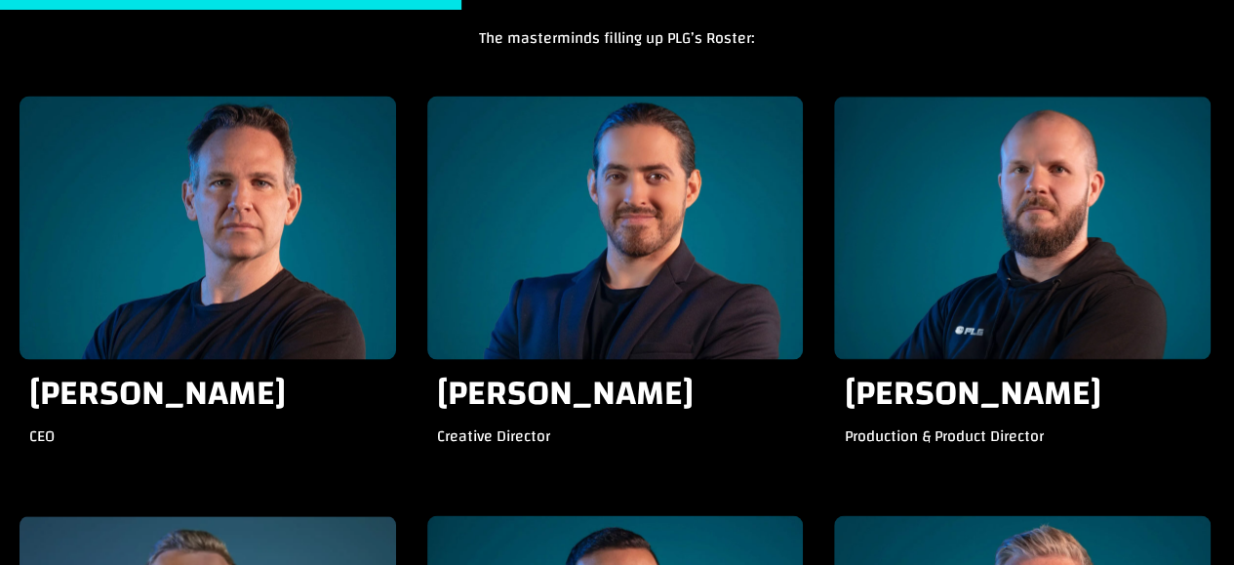
scroll to position [1952, 0]
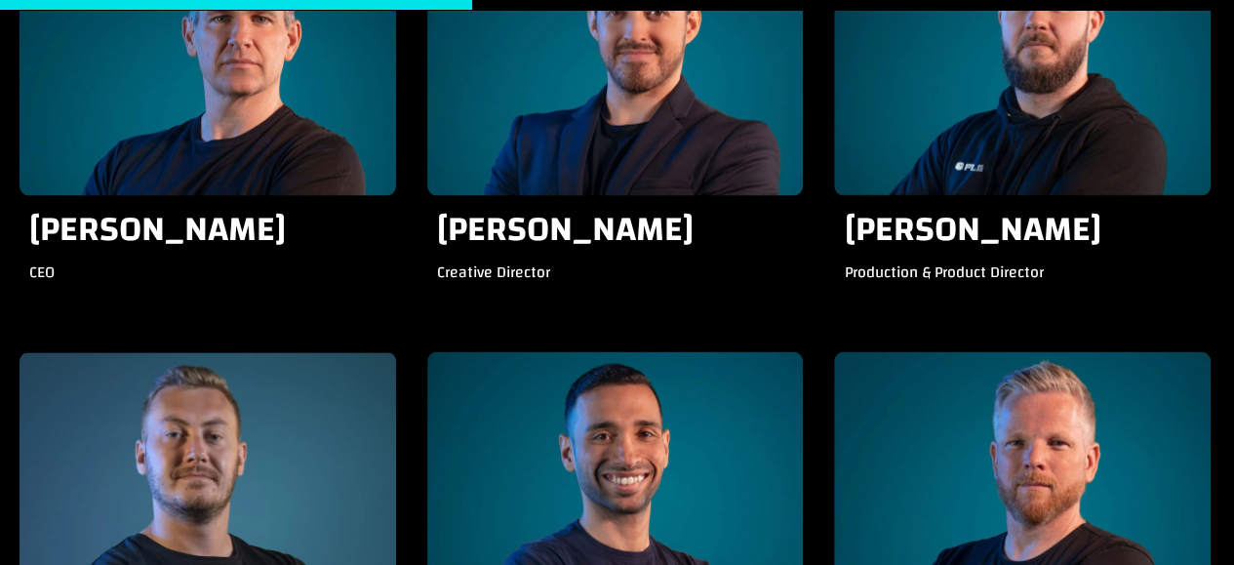
click at [242, 223] on h3 "Matthew Pickering" at bounding box center [207, 236] width 357 height 48
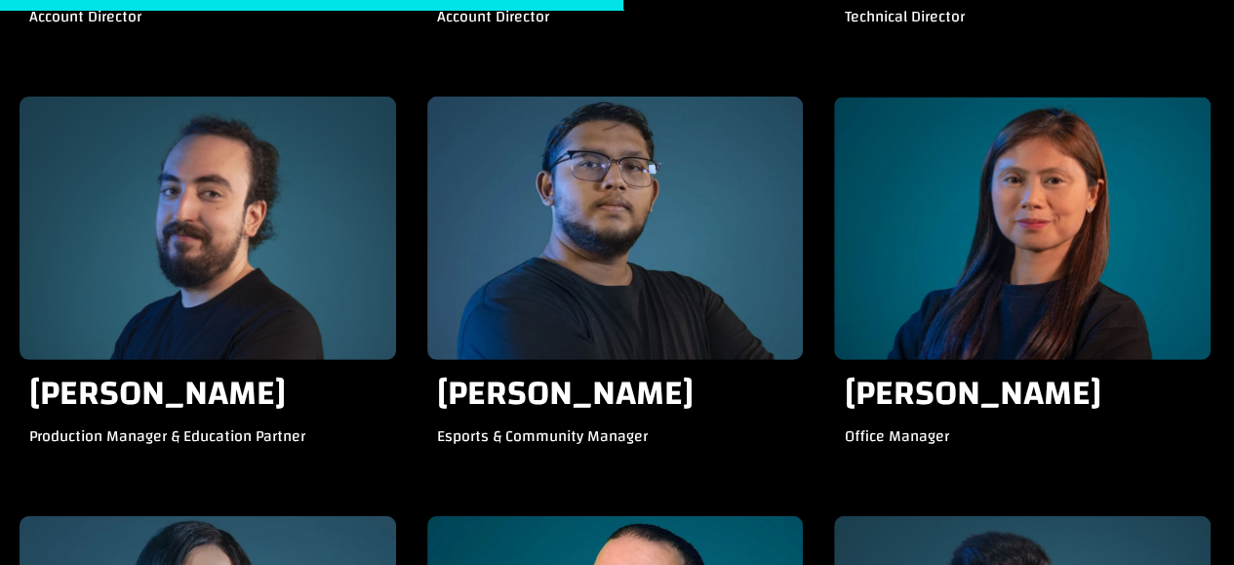
scroll to position [2635, 0]
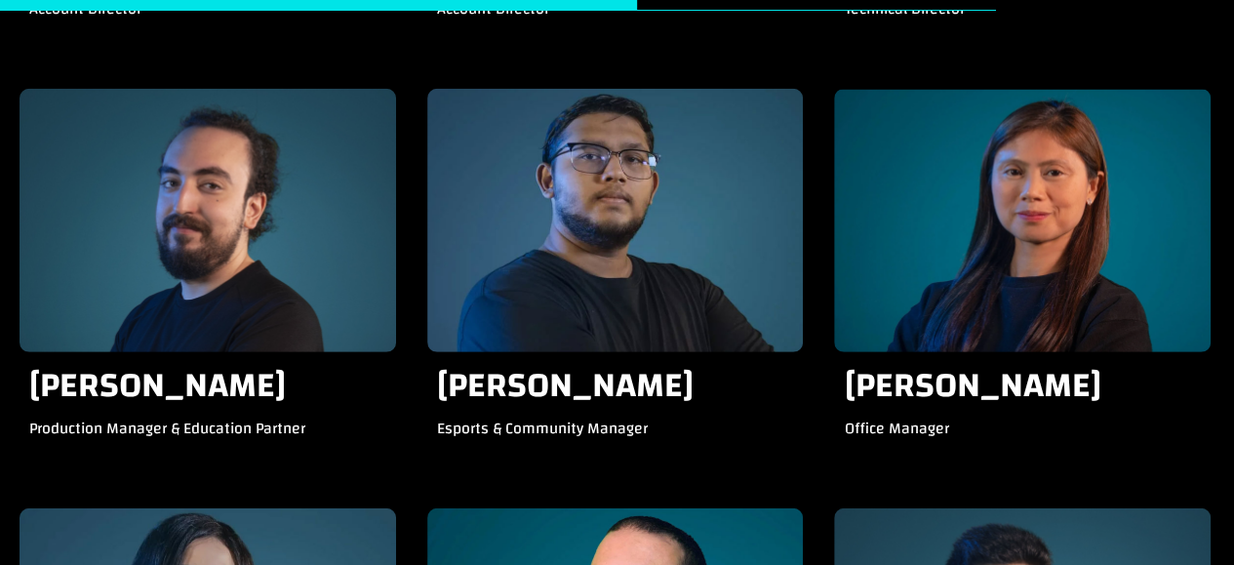
click at [648, 250] on img at bounding box center [615, 220] width 377 height 263
click at [109, 368] on h3 "Mohammed Al Darsouni" at bounding box center [207, 392] width 357 height 48
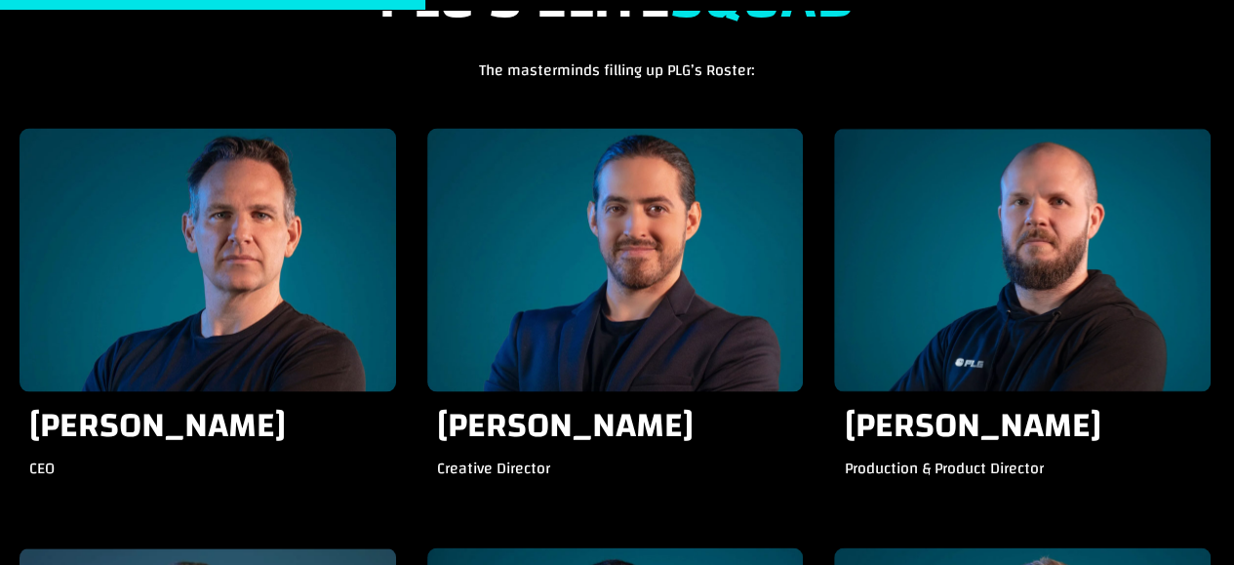
click at [214, 227] on img at bounding box center [208, 259] width 377 height 263
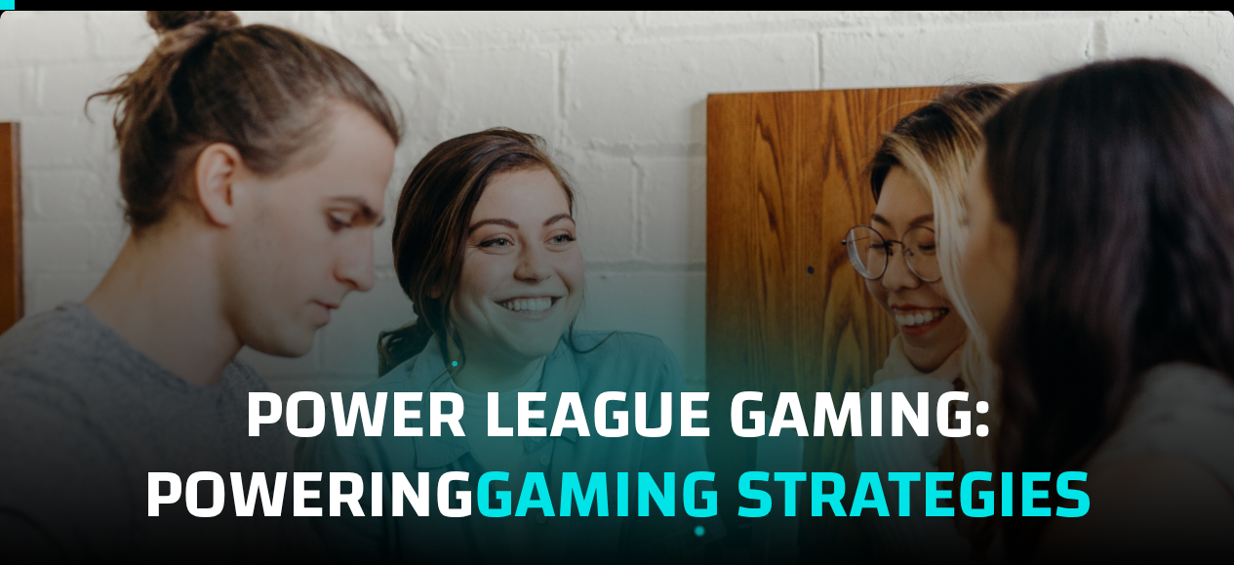
scroll to position [0, 0]
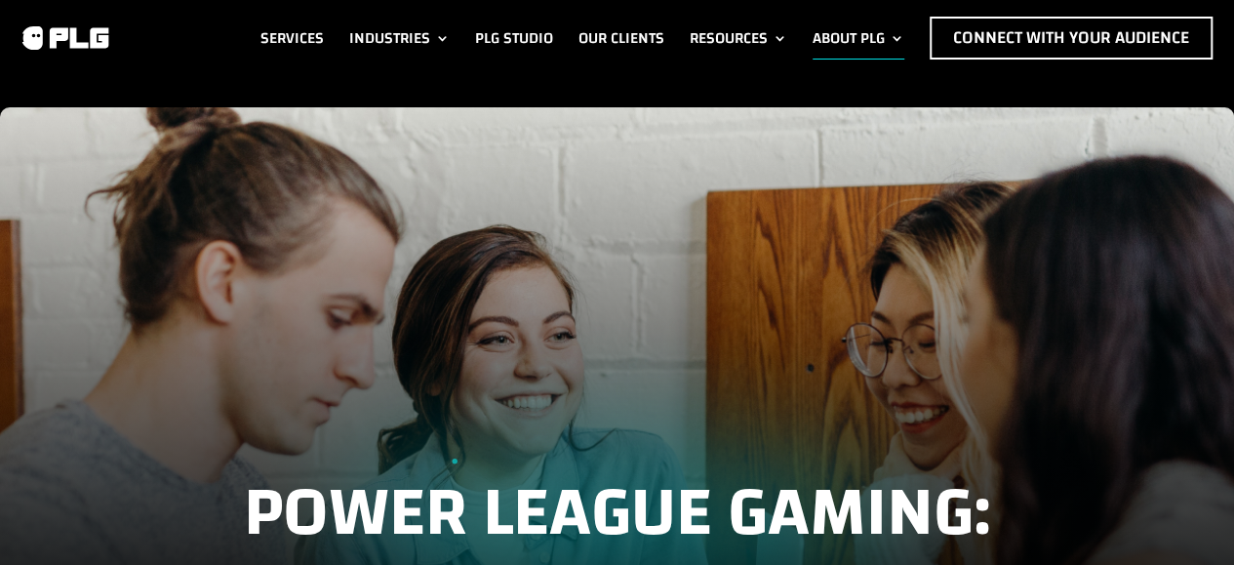
click at [71, 33] on img at bounding box center [65, 37] width 91 height 27
